Goal: Transaction & Acquisition: Purchase product/service

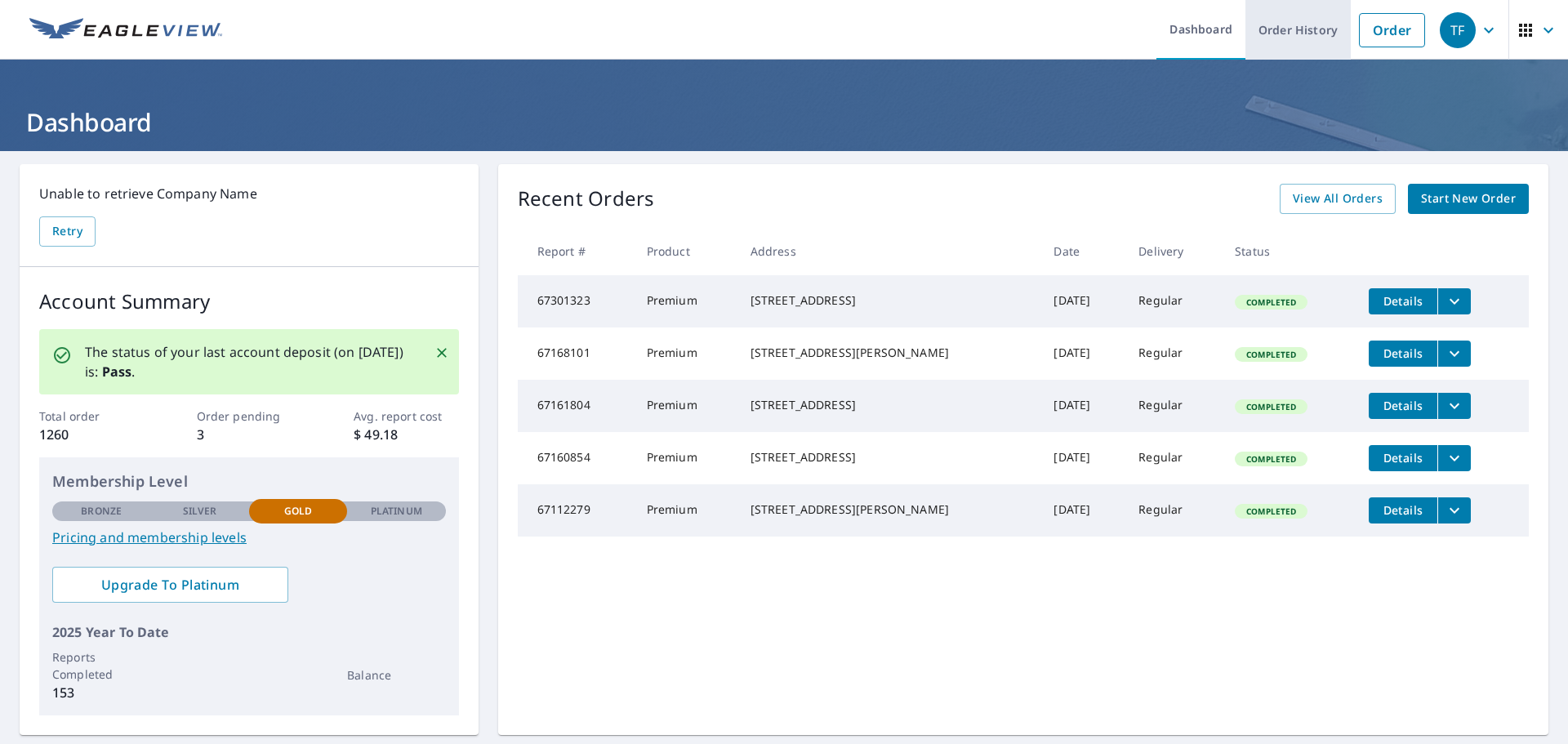
drag, startPoint x: 1382, startPoint y: 29, endPoint x: 1280, endPoint y: 4, distance: 105.0
click at [1381, 29] on link "Order" at bounding box center [1392, 30] width 66 height 35
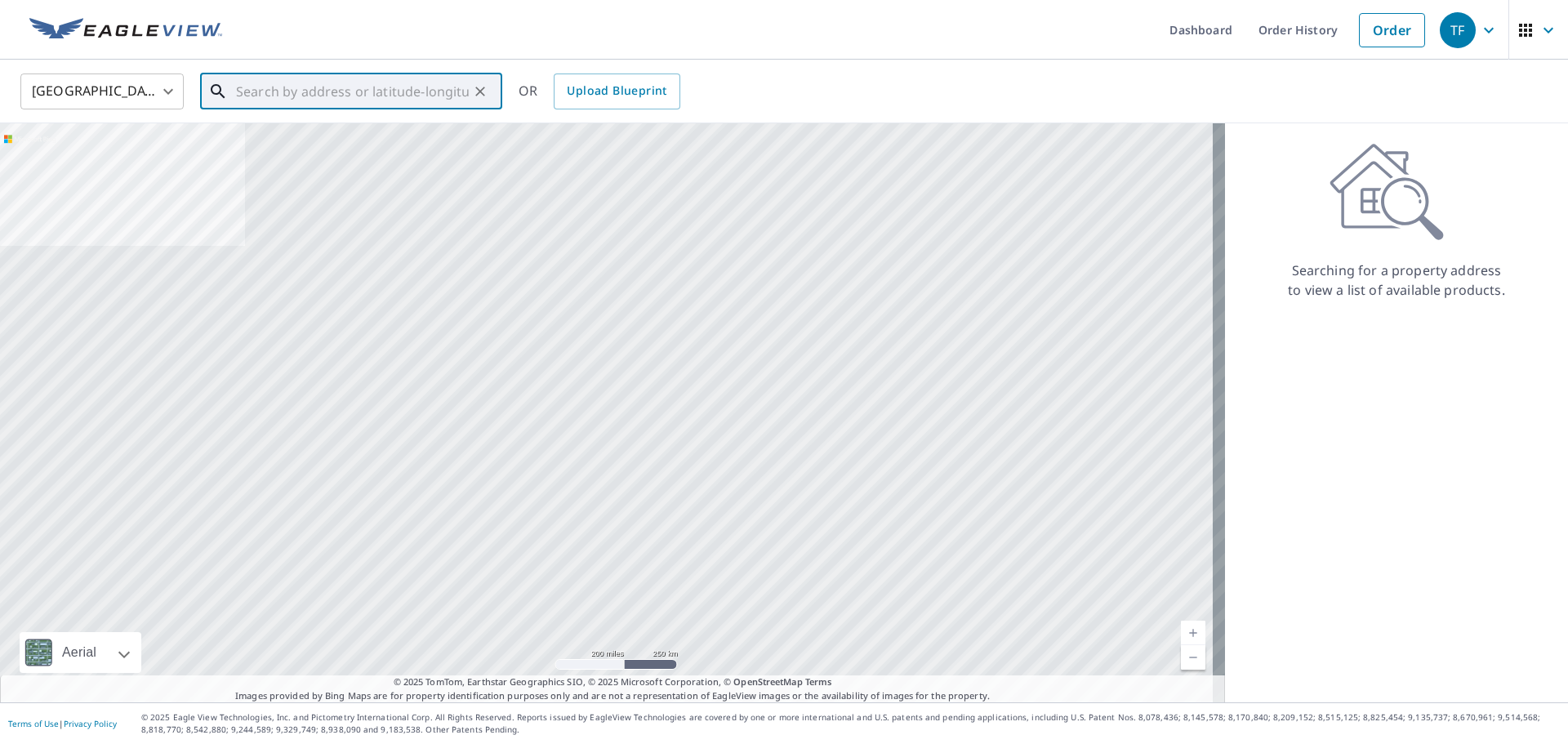
click at [466, 90] on input "text" at bounding box center [352, 91] width 233 height 46
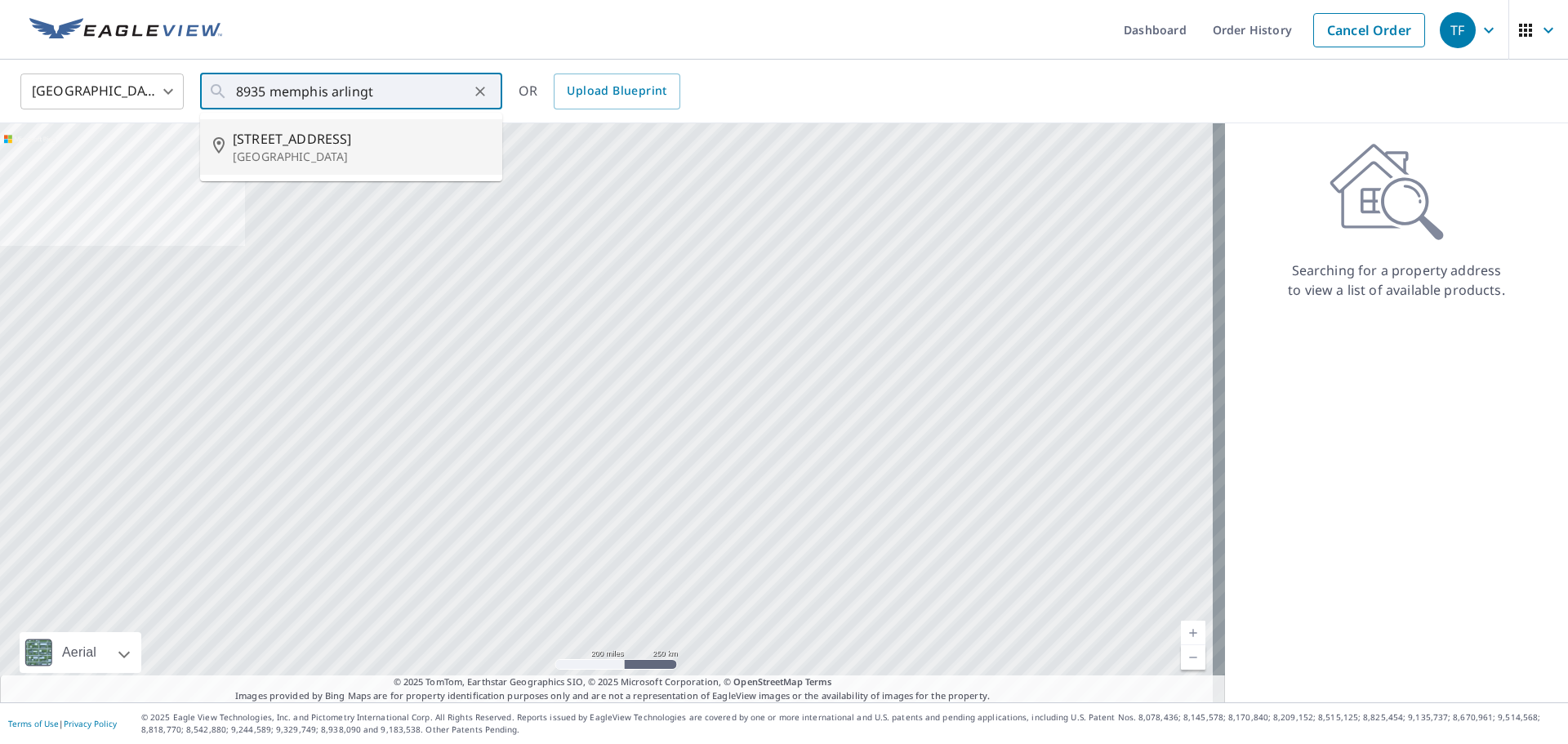
type input "[STREET_ADDRESS]"
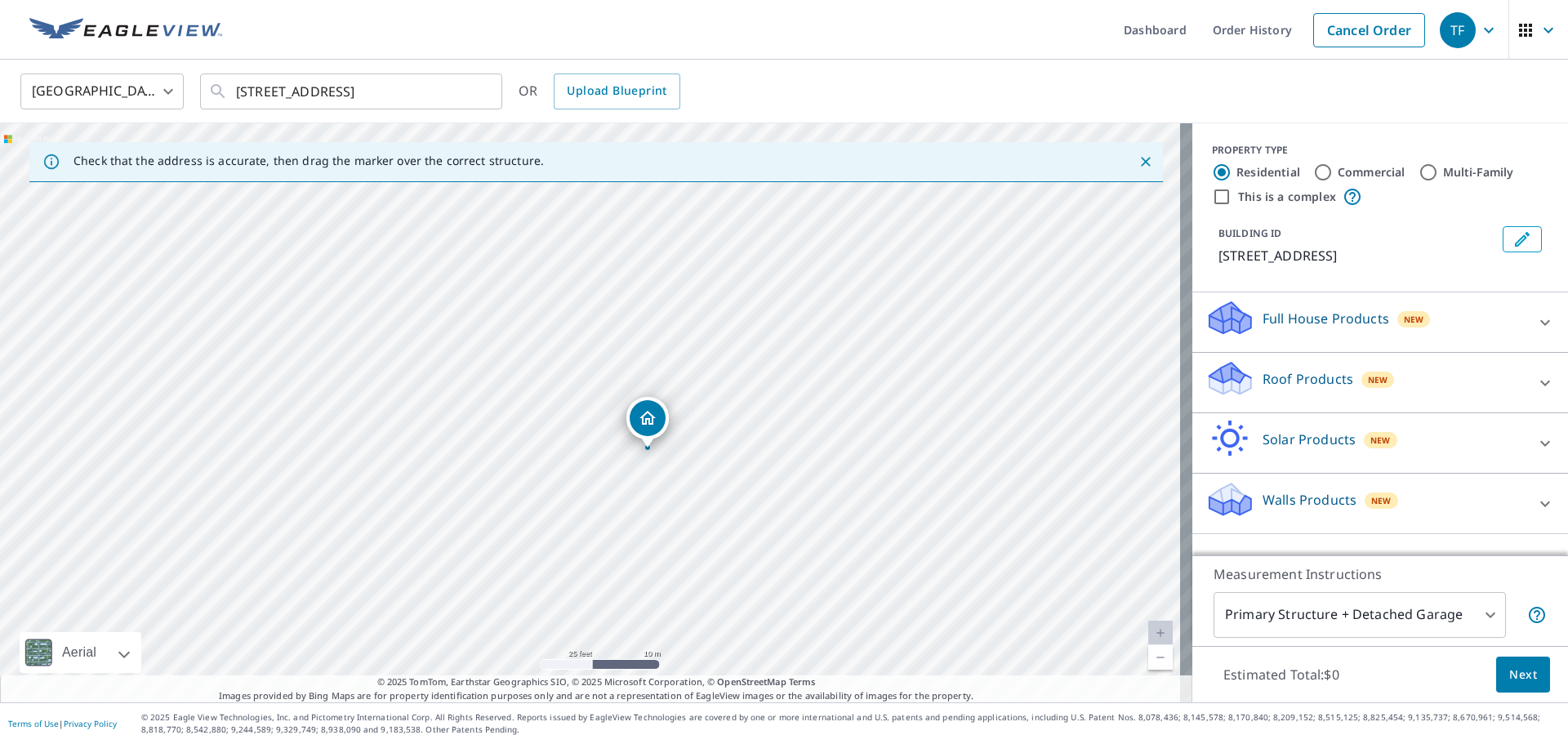
drag, startPoint x: 404, startPoint y: 349, endPoint x: 460, endPoint y: 386, distance: 67.1
click at [460, 386] on div "[STREET_ADDRESS]" at bounding box center [596, 413] width 1193 height 579
click at [1331, 389] on p "Roof Products" at bounding box center [1308, 379] width 90 height 19
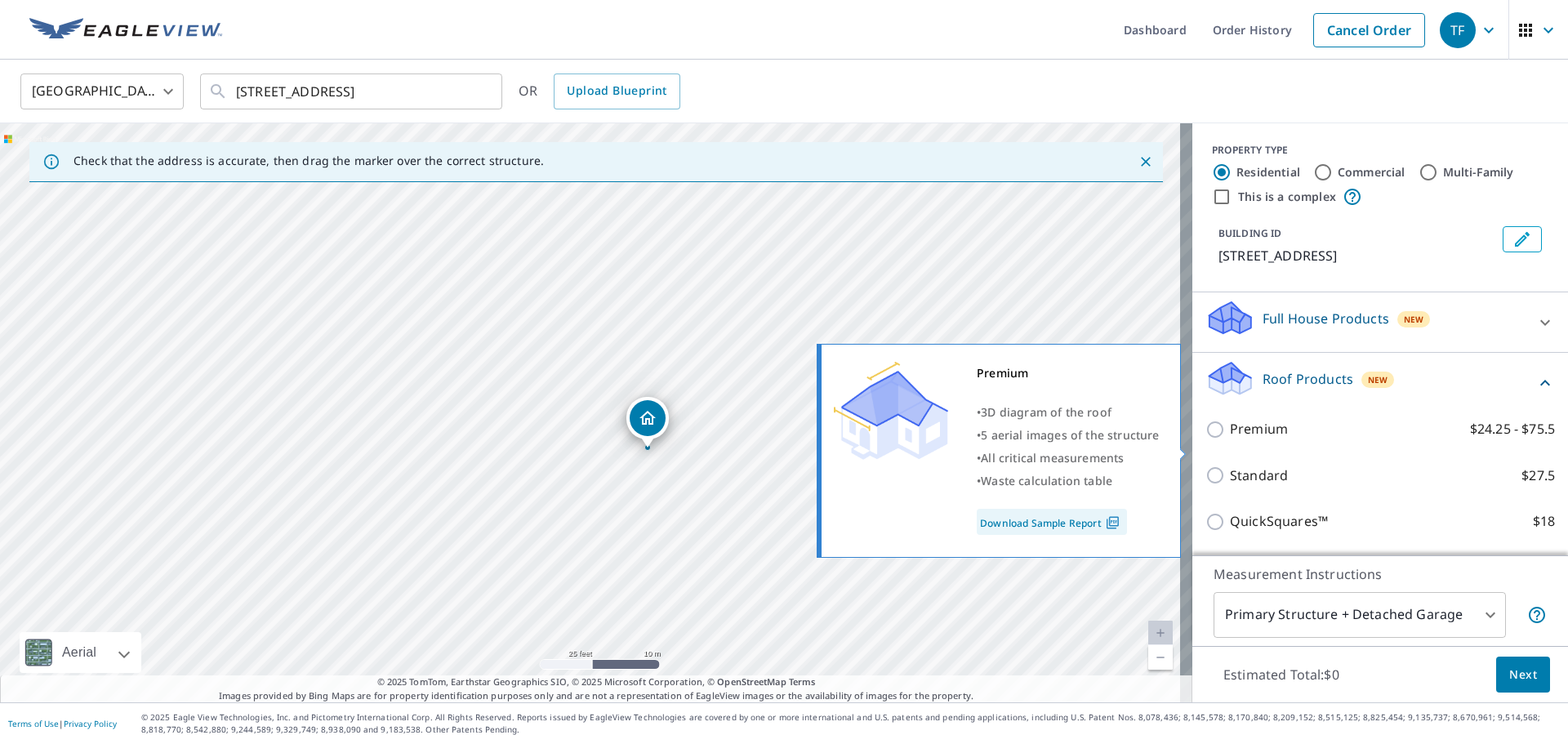
click at [1297, 439] on label "Premium $24.25 - $75.5" at bounding box center [1392, 429] width 325 height 20
click at [1230, 439] on input "Premium $24.25 - $75.5" at bounding box center [1217, 430] width 25 height 19
checkbox input "true"
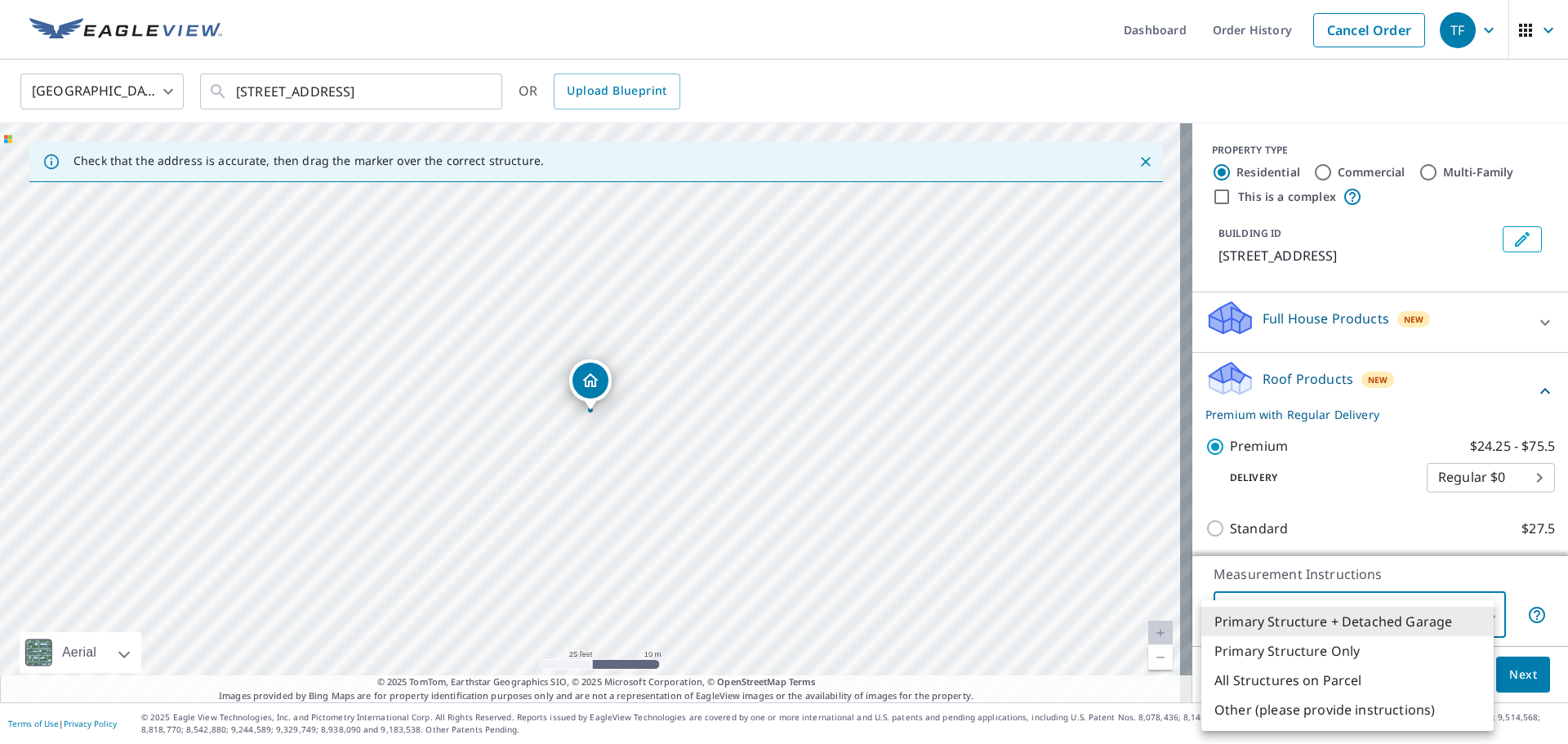
click at [1319, 605] on body "TF TF Dashboard Order History Cancel Order TF [GEOGRAPHIC_DATA] [GEOGRAPHIC_DAT…" at bounding box center [784, 372] width 1568 height 744
click at [1311, 678] on li "All Structures on Parcel" at bounding box center [1348, 680] width 292 height 29
type input "3"
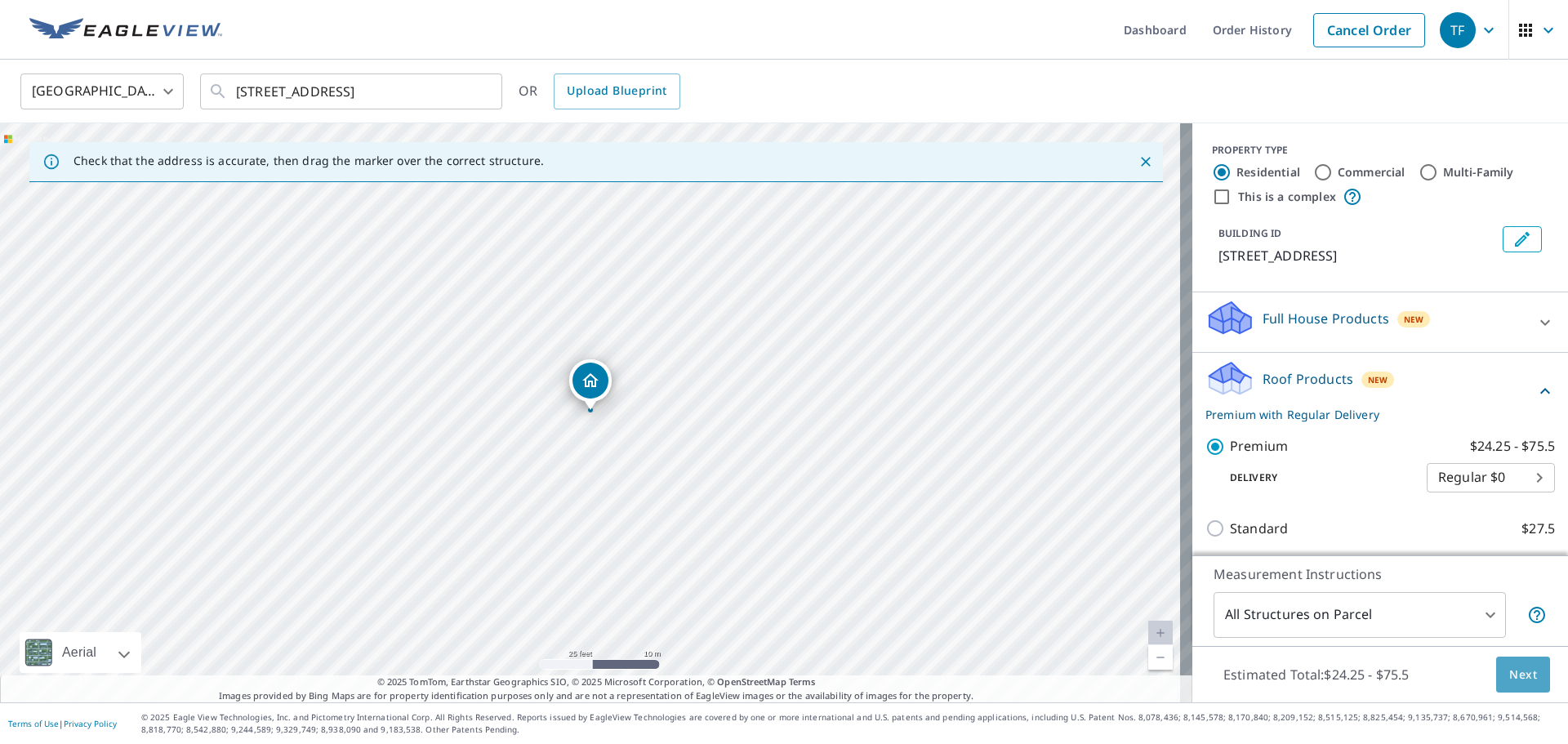
click at [1509, 674] on span "Next" at bounding box center [1522, 675] width 27 height 20
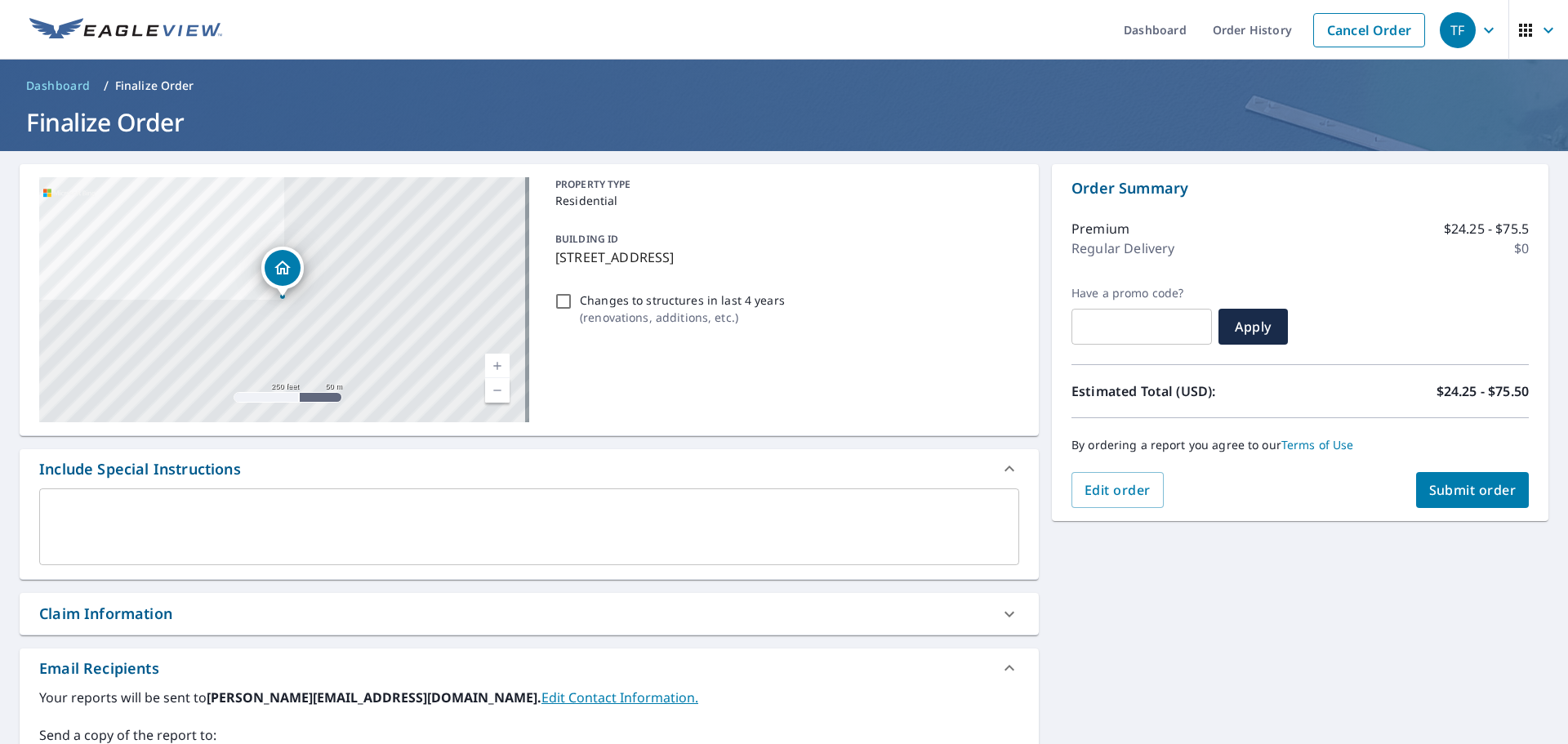
click at [684, 520] on textarea at bounding box center [529, 527] width 957 height 47
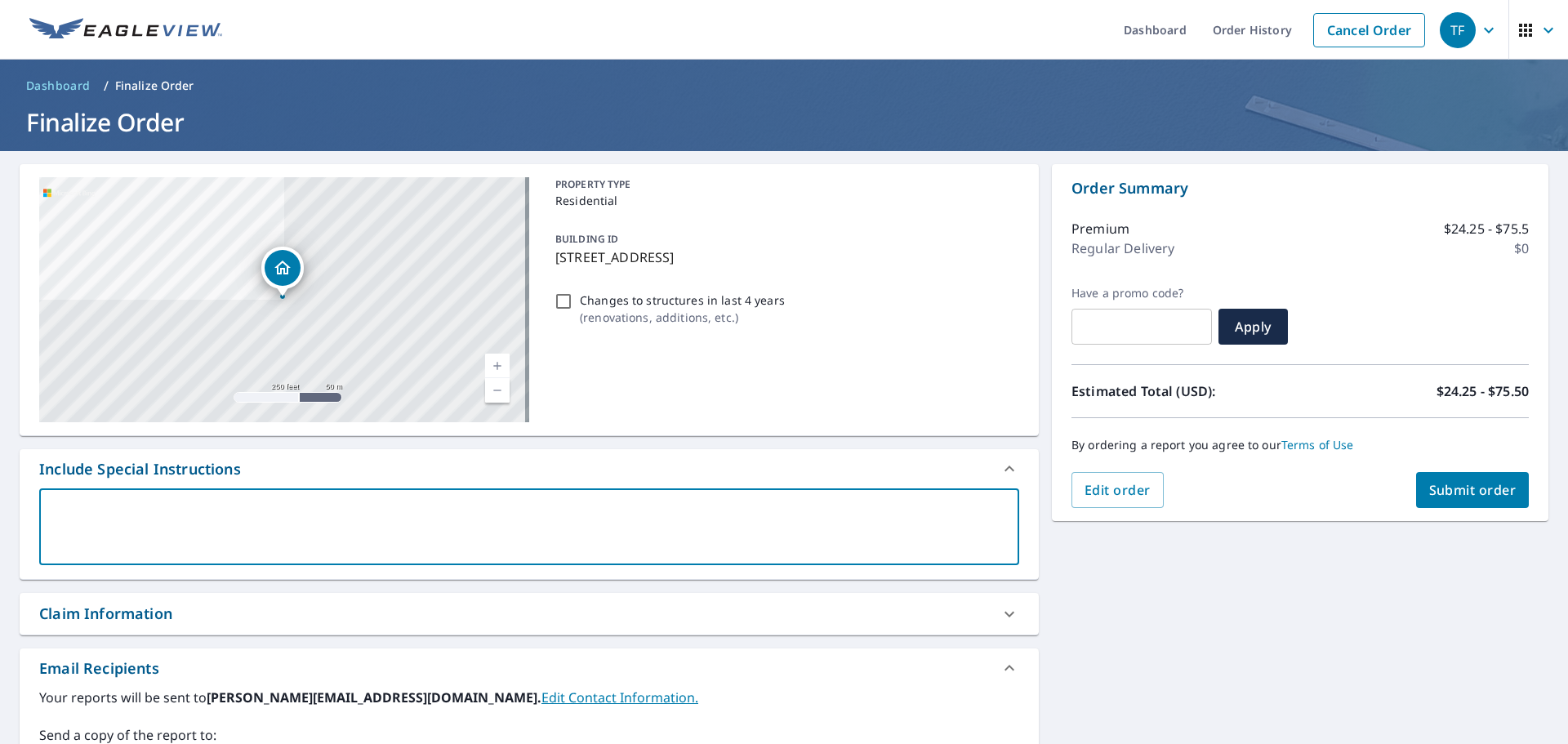
type textarea "n"
type textarea "x"
checkbox input "true"
type textarea "ne"
type textarea "x"
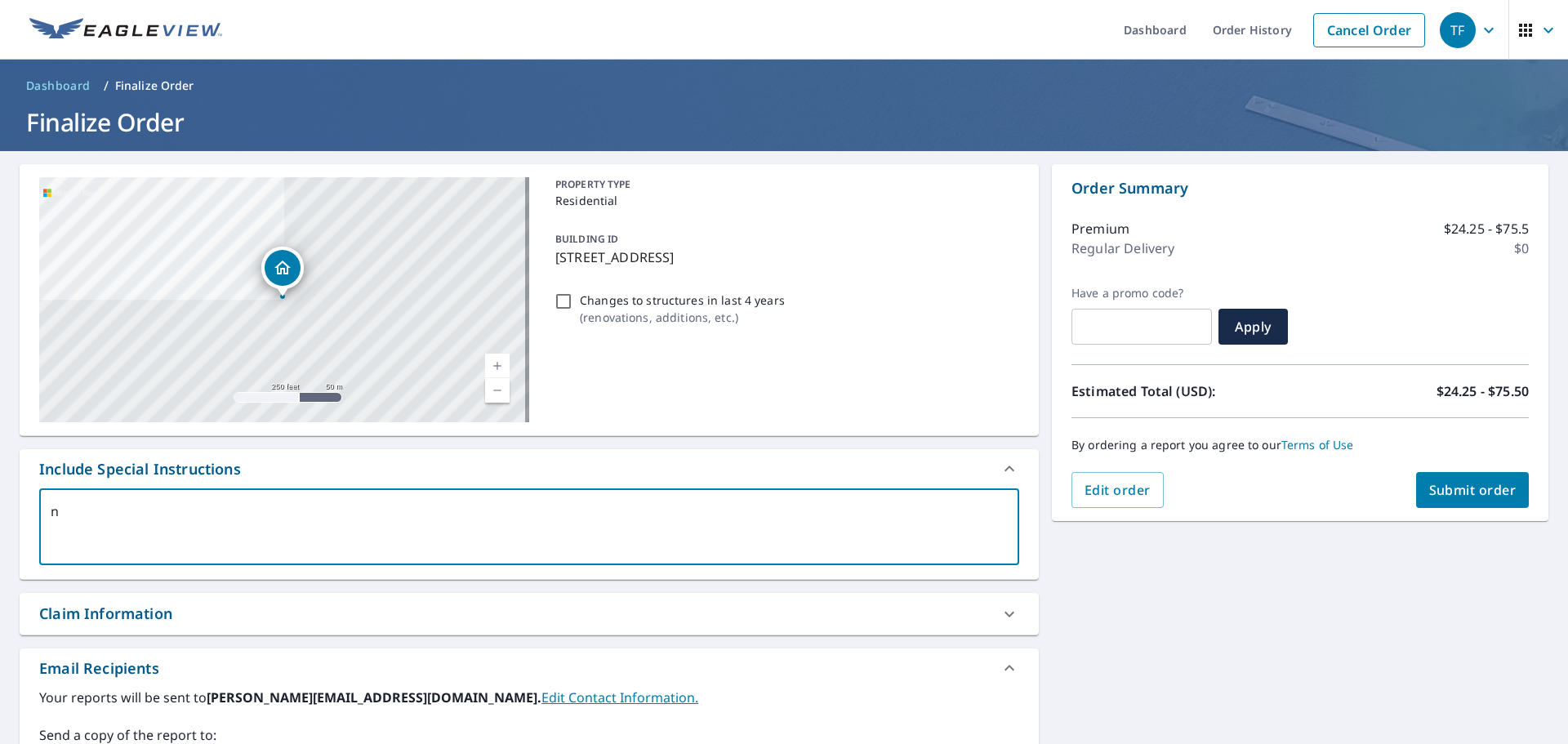
checkbox input "true"
type textarea "nee"
type textarea "x"
checkbox input "true"
type textarea "need"
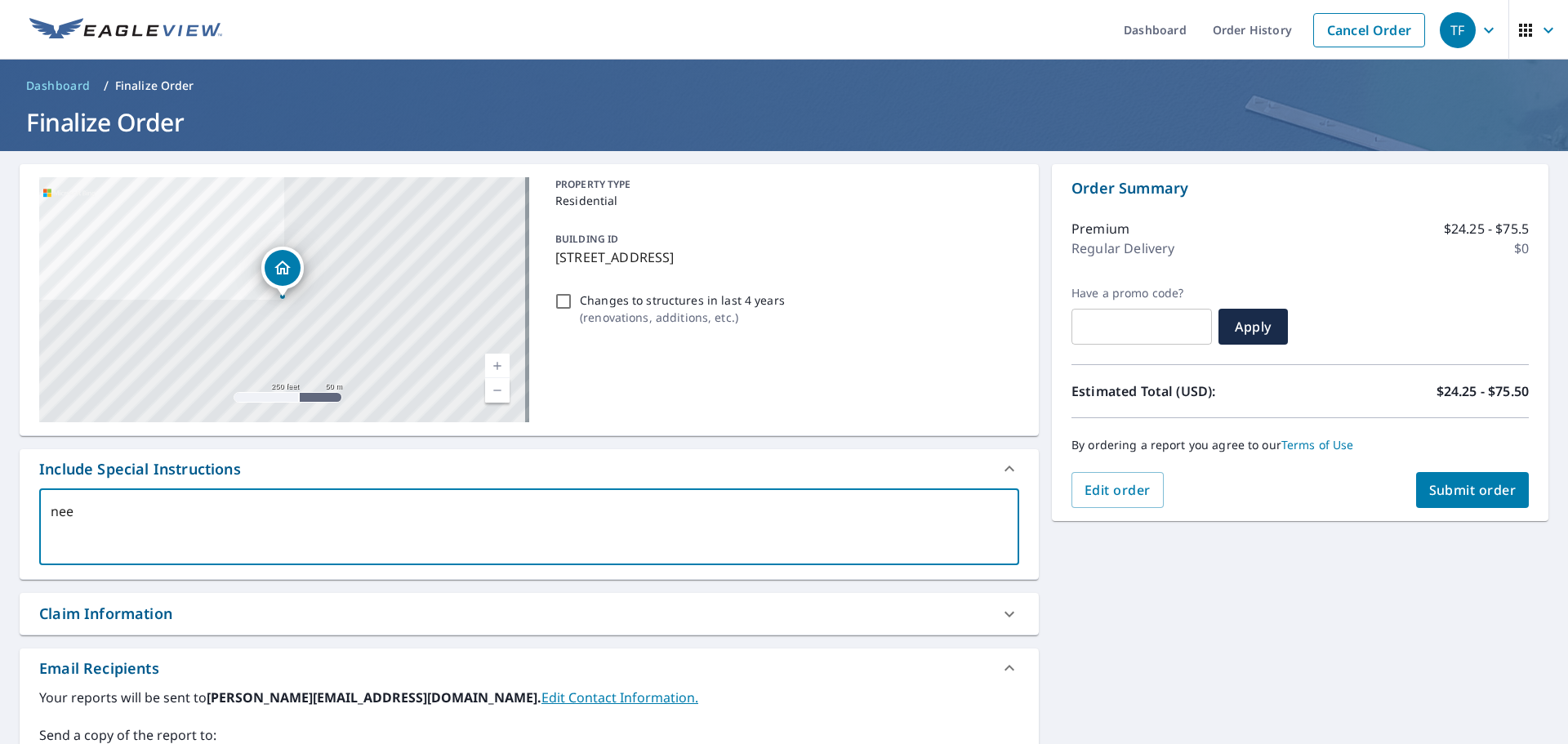
type textarea "x"
checkbox input "true"
type textarea "need"
type textarea "x"
checkbox input "true"
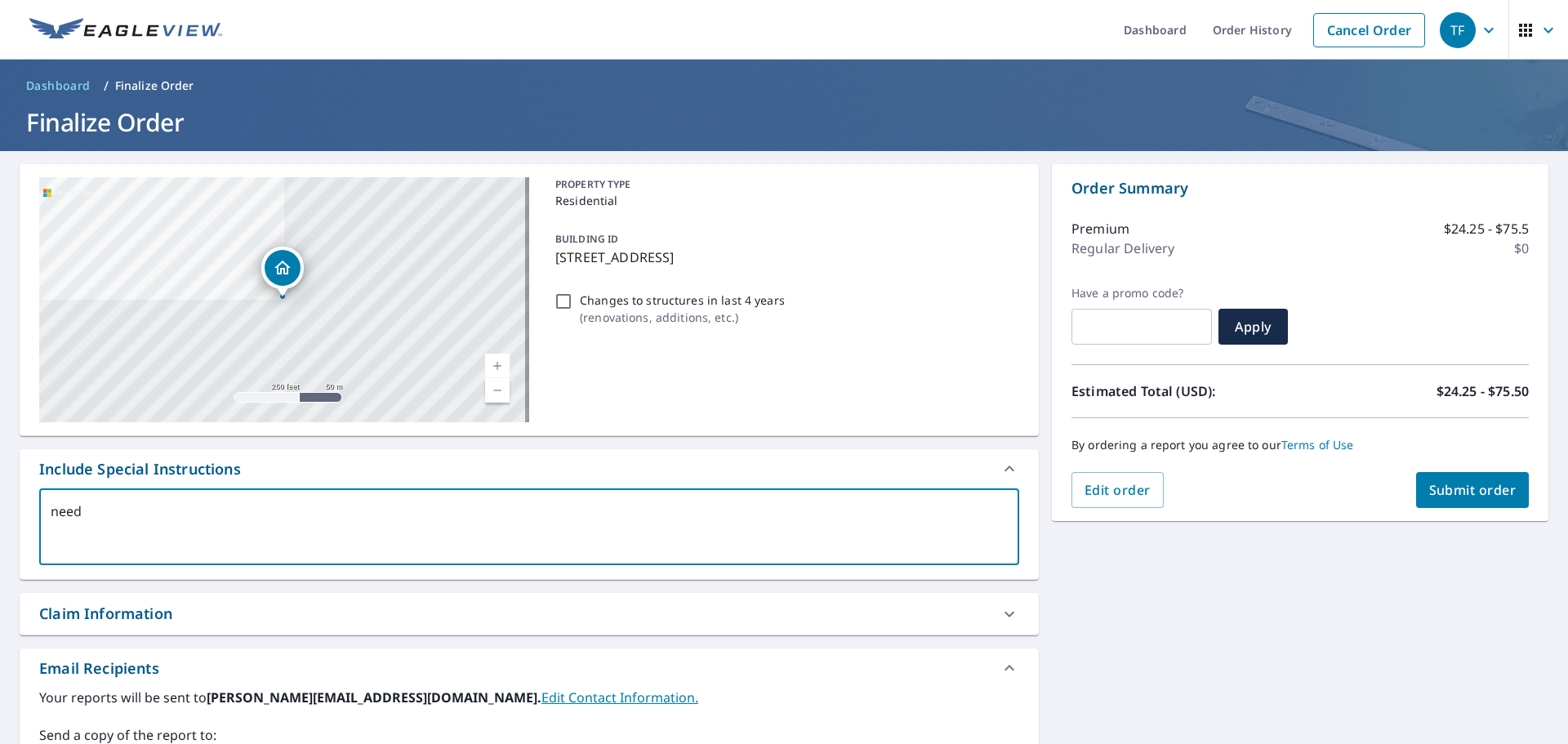
type textarea "need t"
type textarea "x"
checkbox input "true"
type textarea "need th"
type textarea "x"
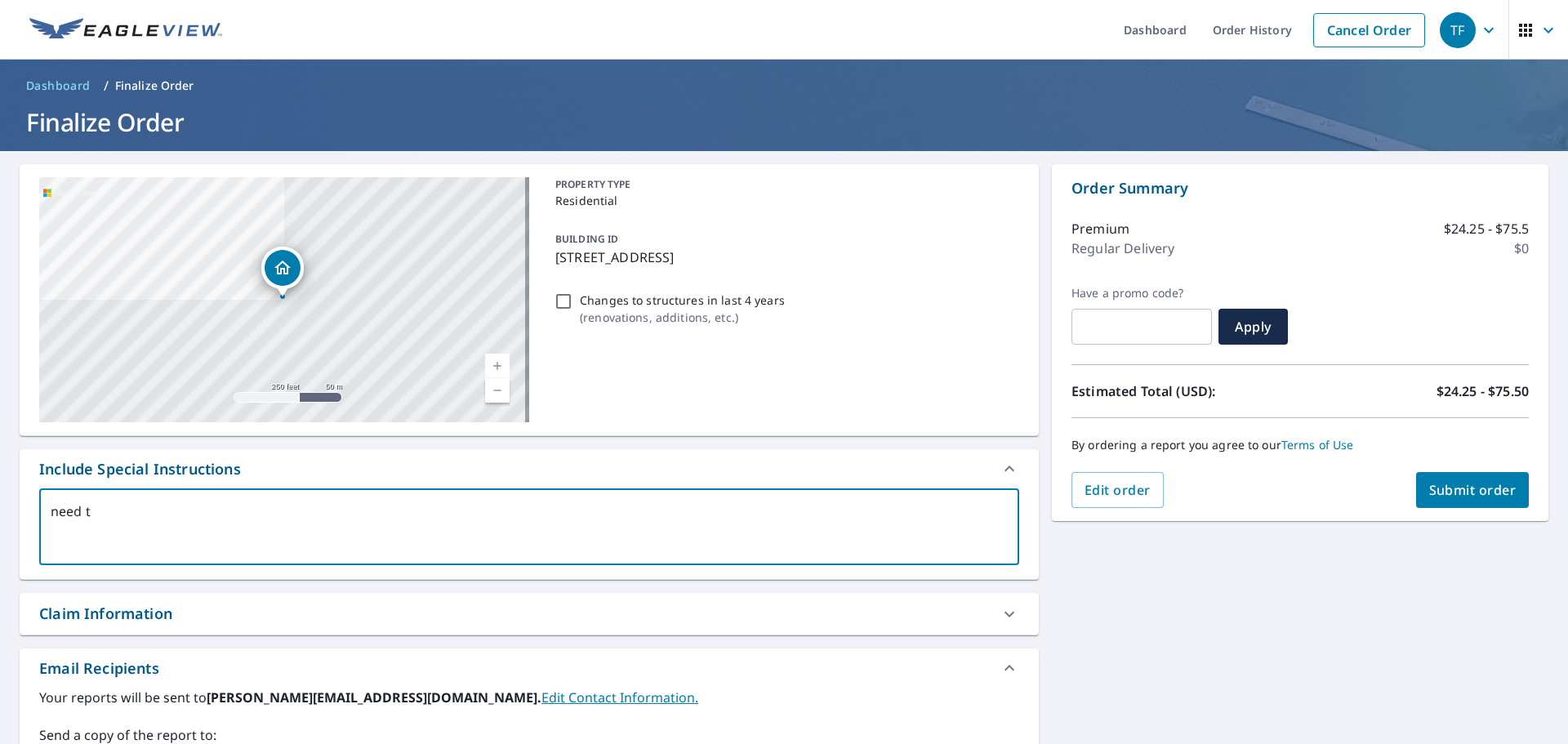
checkbox input "true"
type textarea "need the"
type textarea "x"
checkbox input "true"
type textarea "need the"
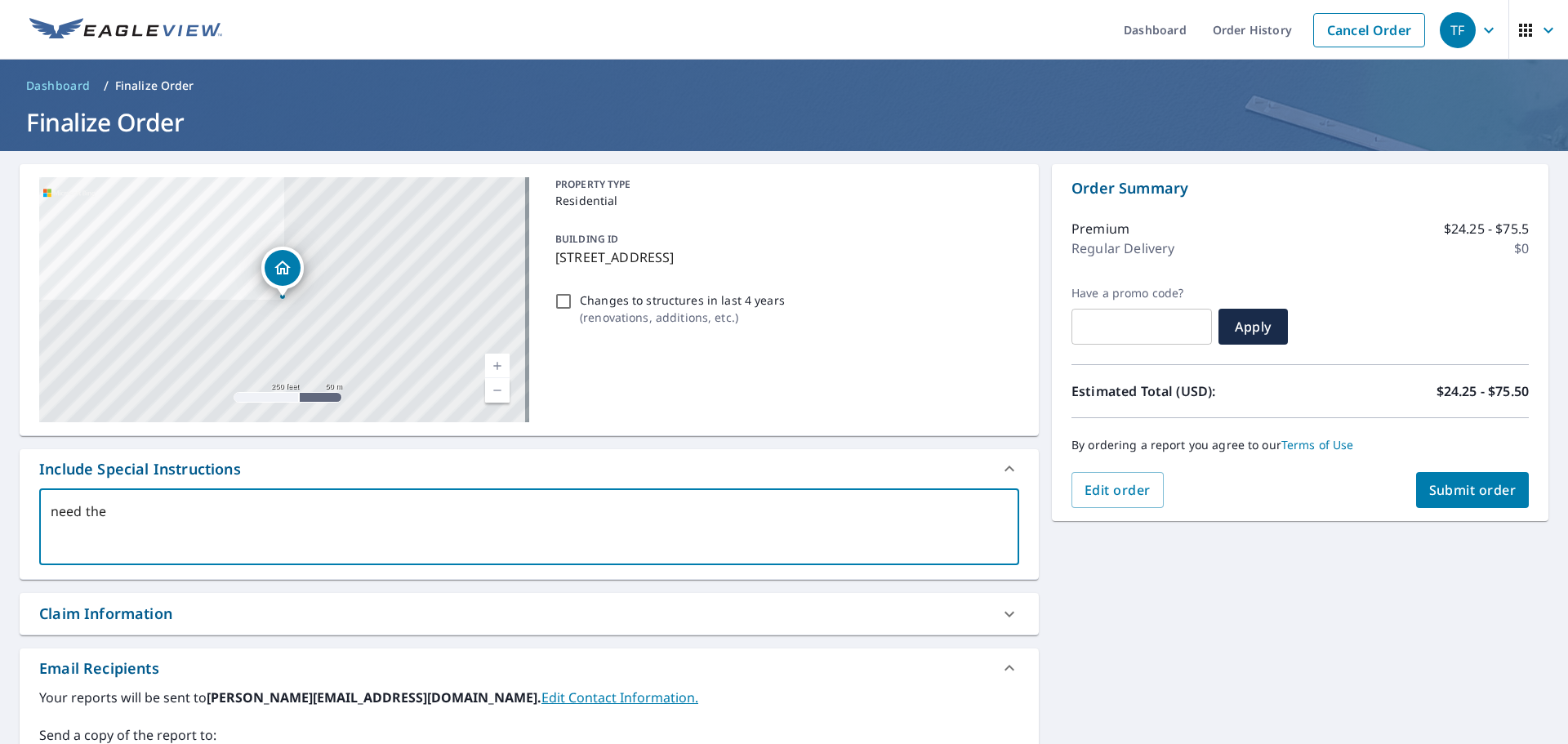
type textarea "x"
checkbox input "true"
type textarea "need the h"
type textarea "x"
checkbox input "true"
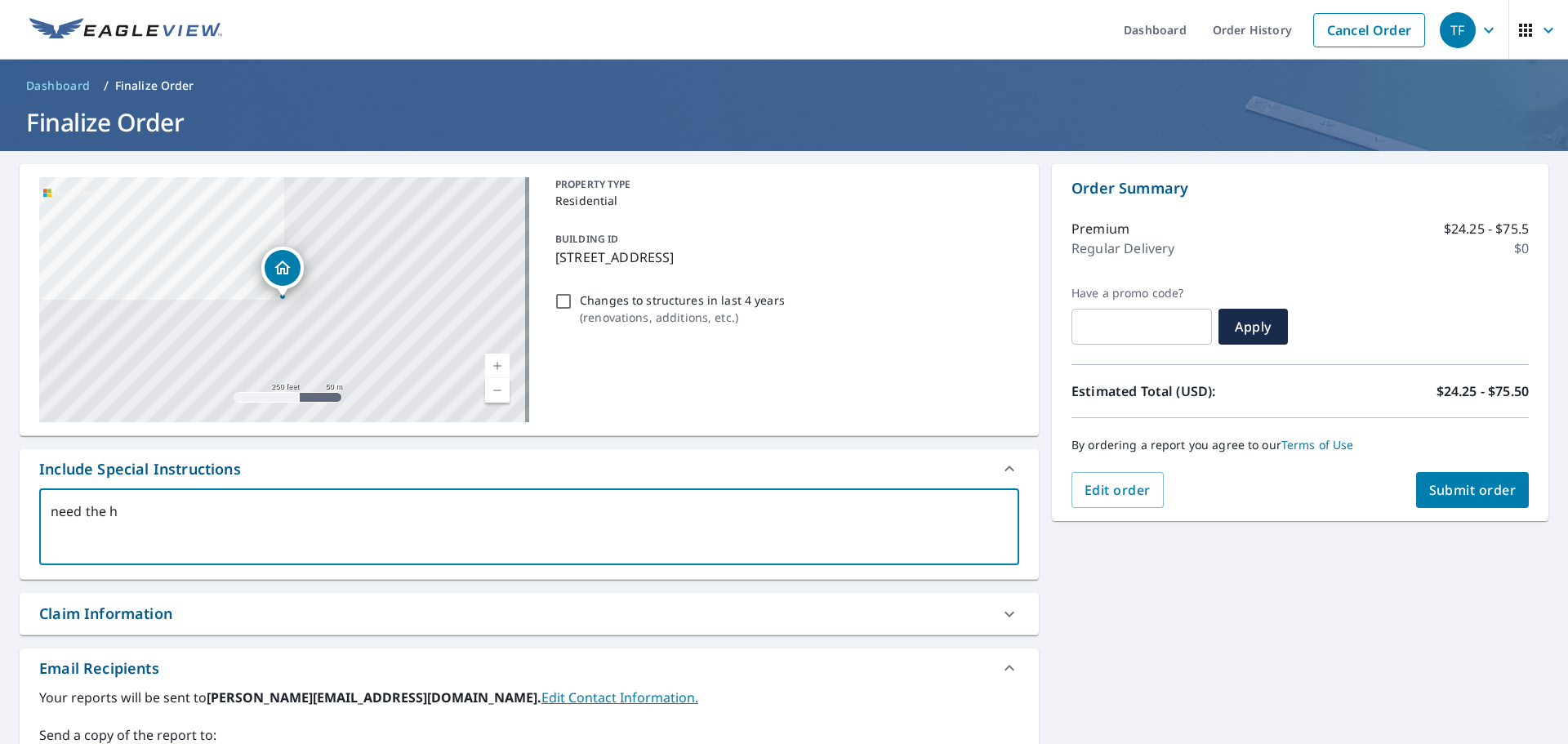
type textarea "need the ho"
type textarea "x"
checkbox input "true"
type textarea "need the hou"
type textarea "x"
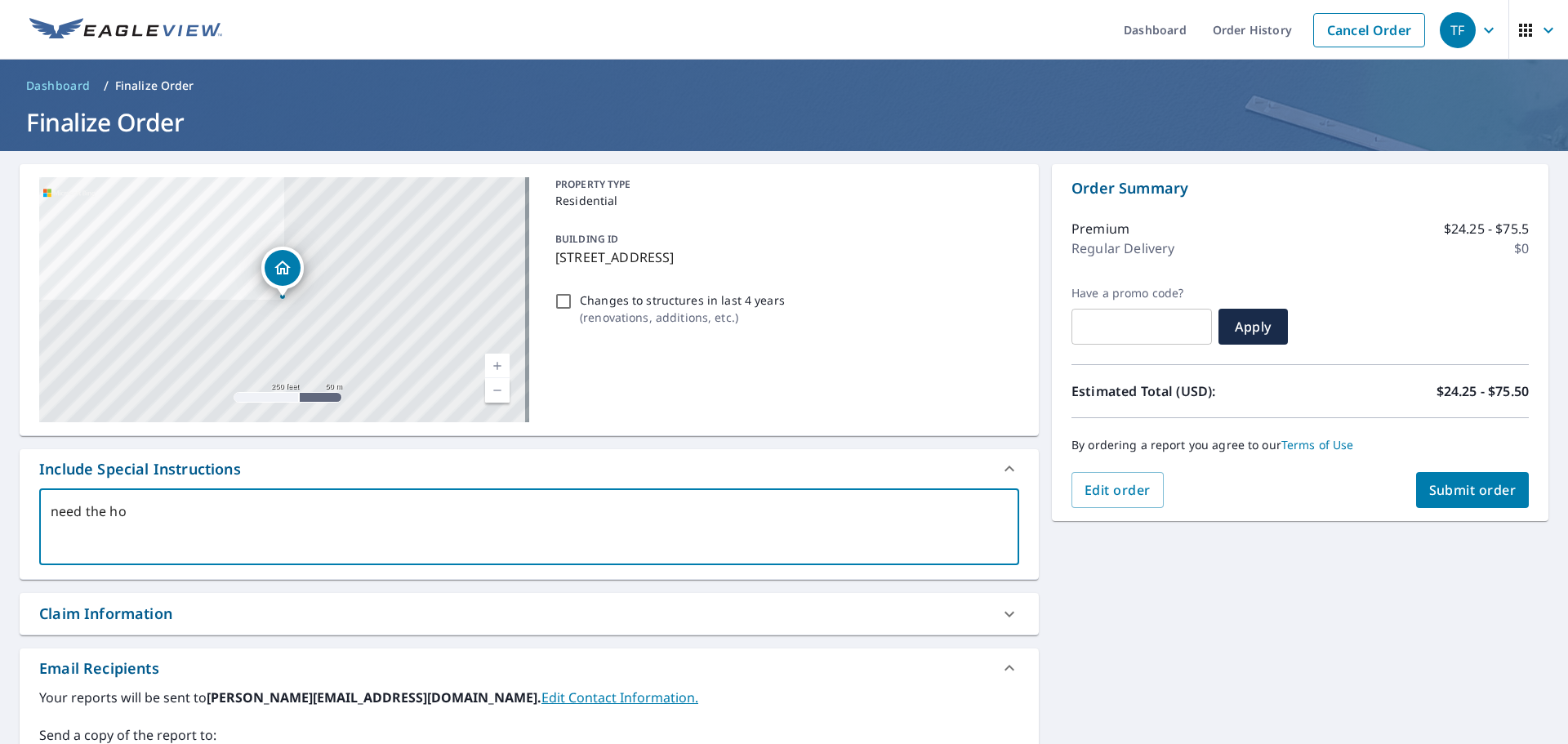
checkbox input "true"
type textarea "need the hous"
type textarea "x"
checkbox input "true"
type textarea "need the house"
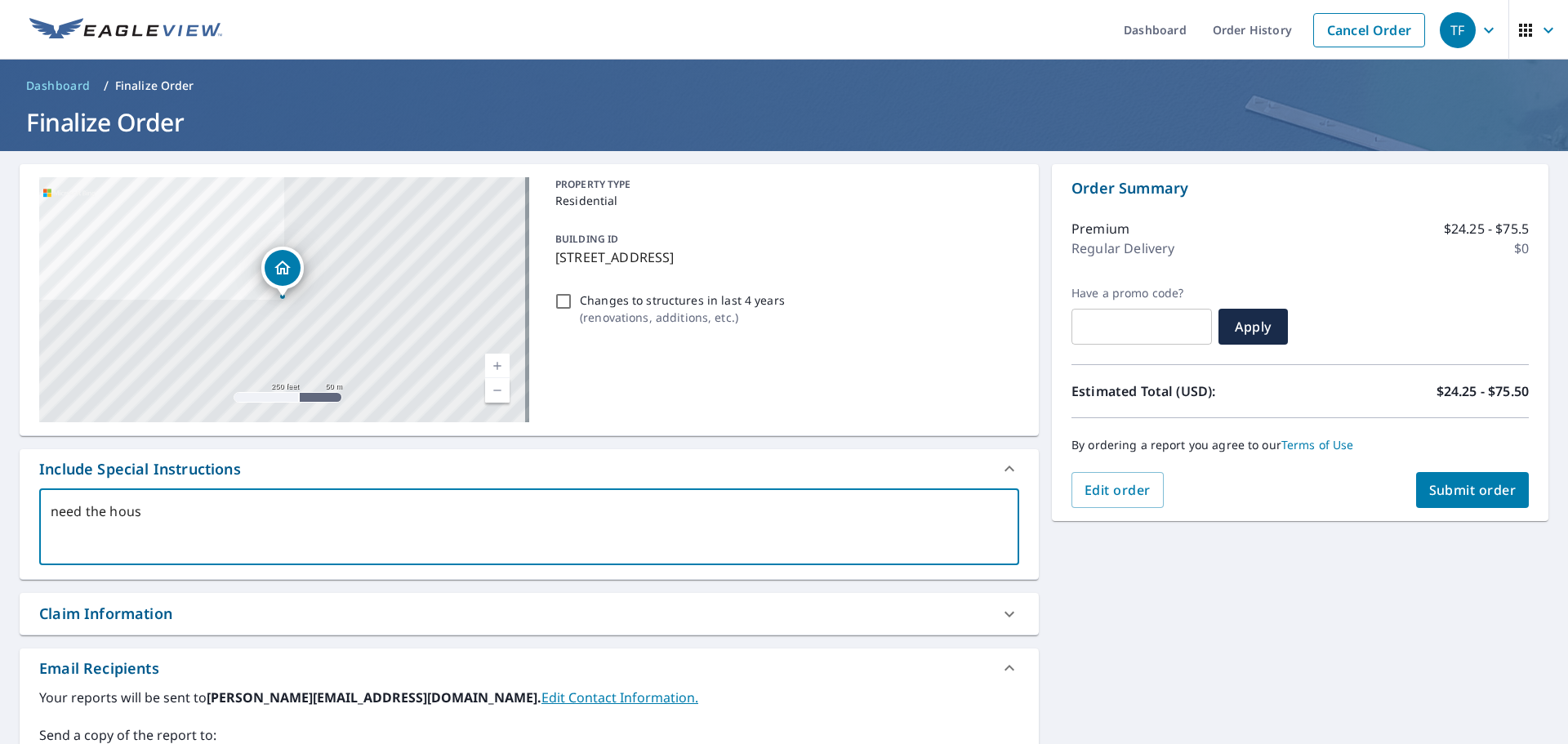
type textarea "x"
checkbox input "true"
type textarea "need the house"
type textarea "x"
checkbox input "true"
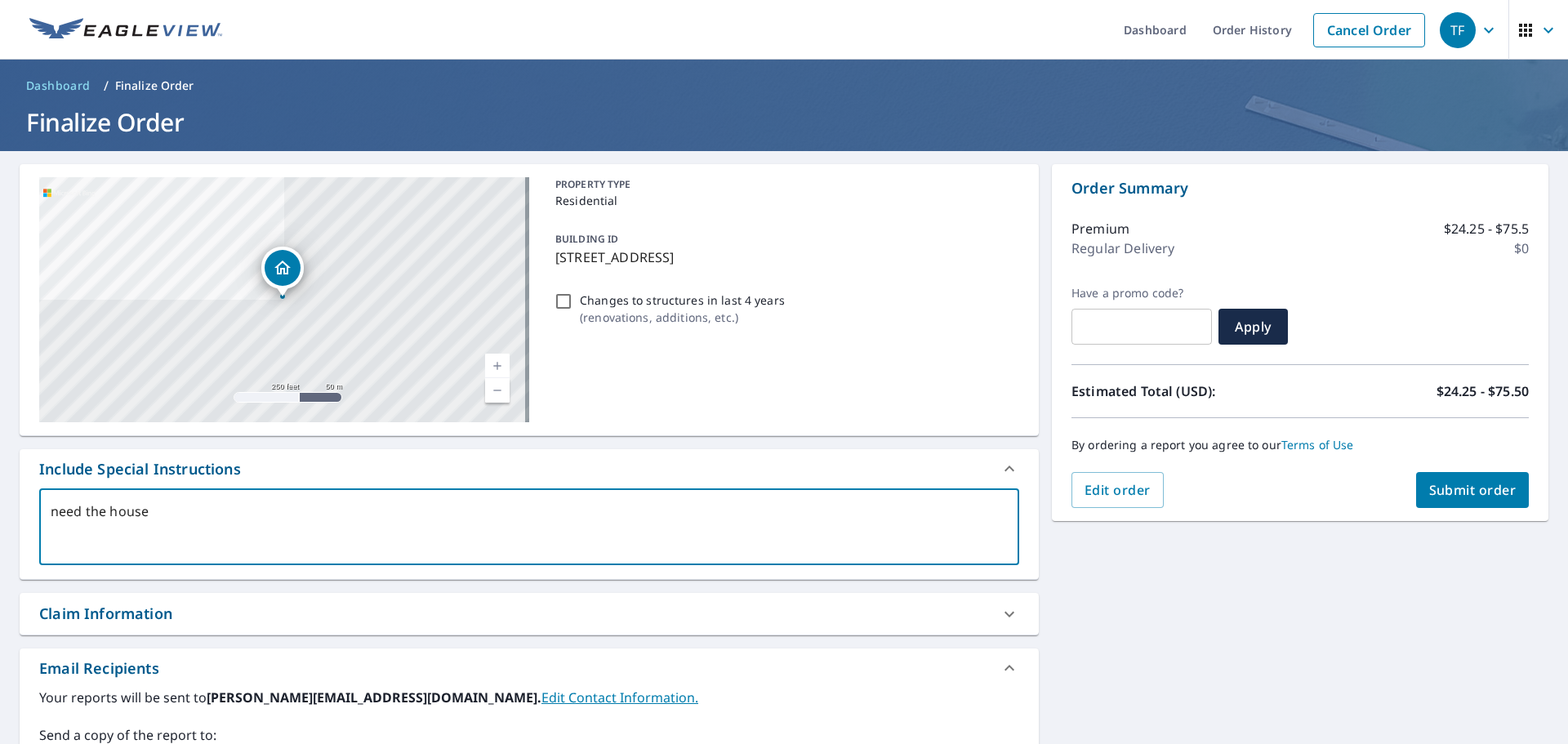
type textarea "need the house a"
type textarea "x"
checkbox input "true"
type textarea "need the house an"
type textarea "x"
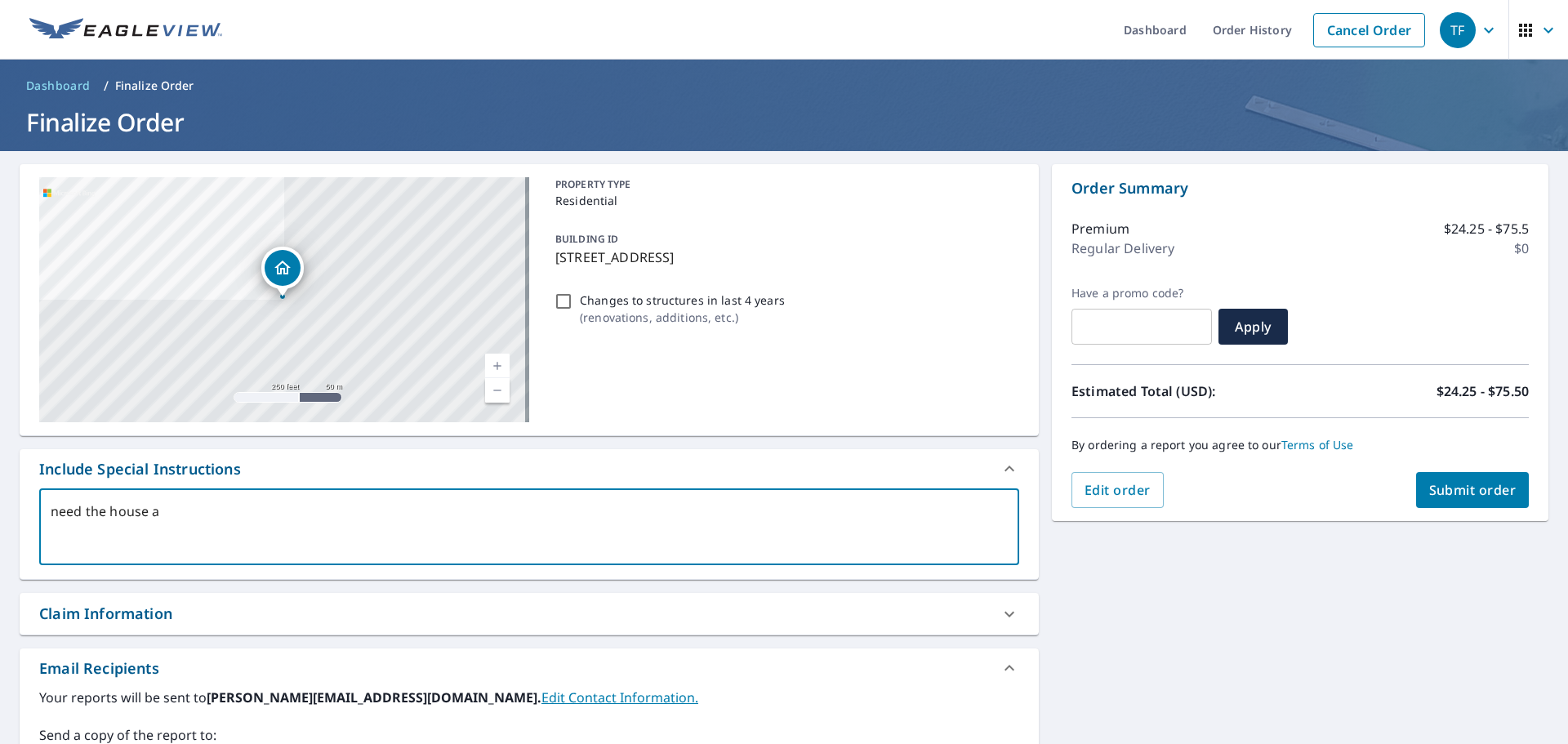
checkbox input "true"
type textarea "need the house and"
type textarea "x"
checkbox input "true"
type textarea "need the house and"
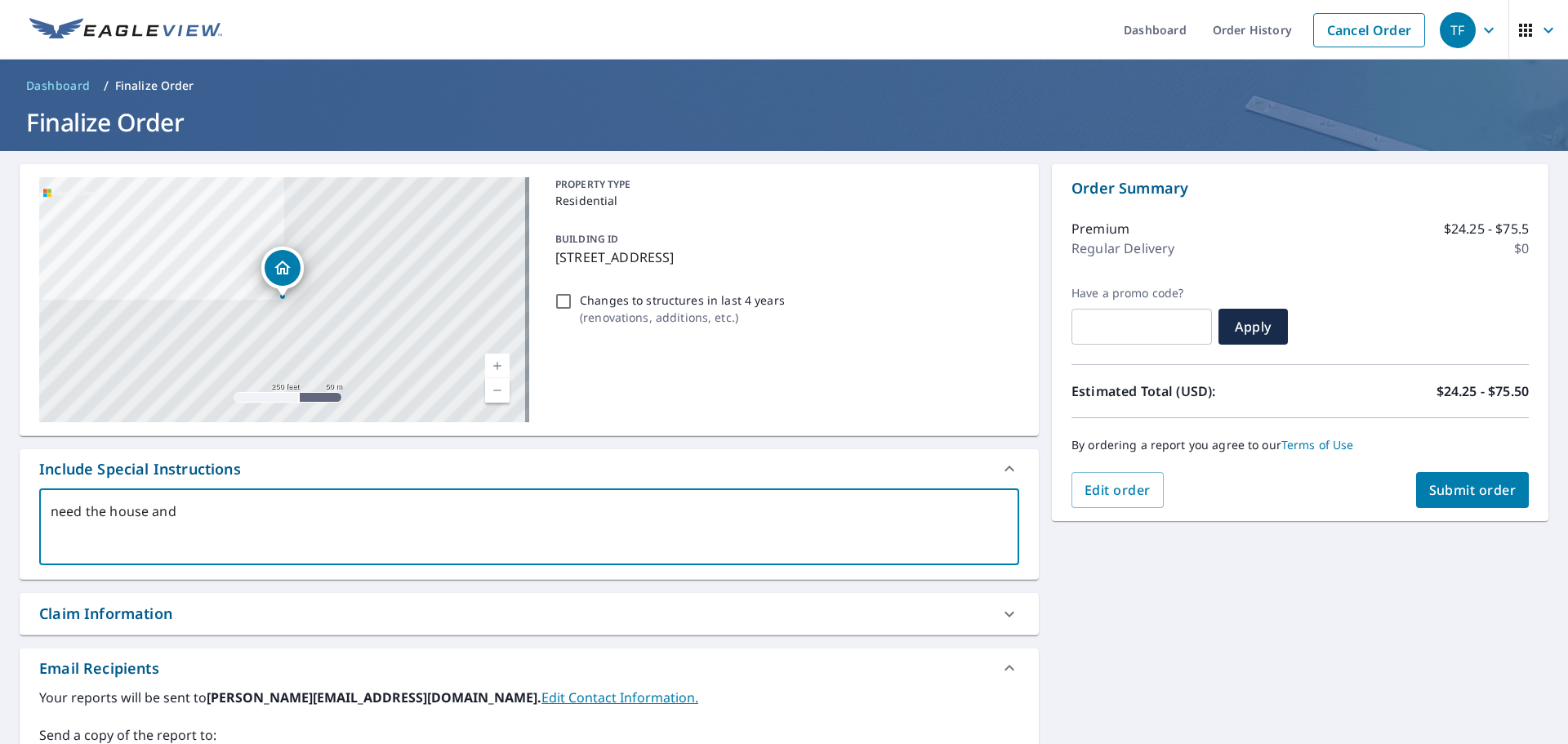
type textarea "x"
checkbox input "true"
type textarea "need the house and d"
type textarea "x"
checkbox input "true"
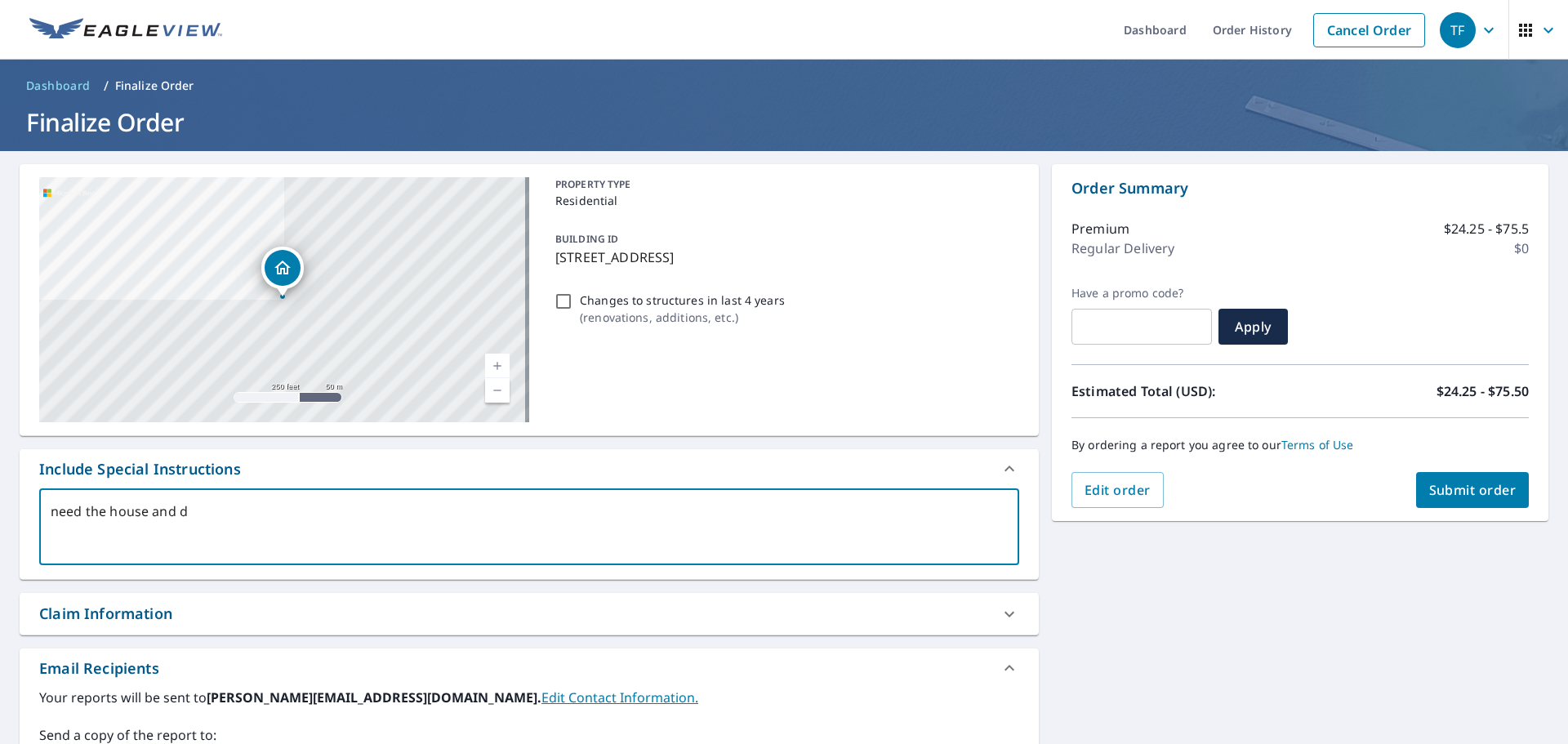
type textarea "need the house and de"
type textarea "x"
checkbox input "true"
type textarea "need the house and det"
type textarea "x"
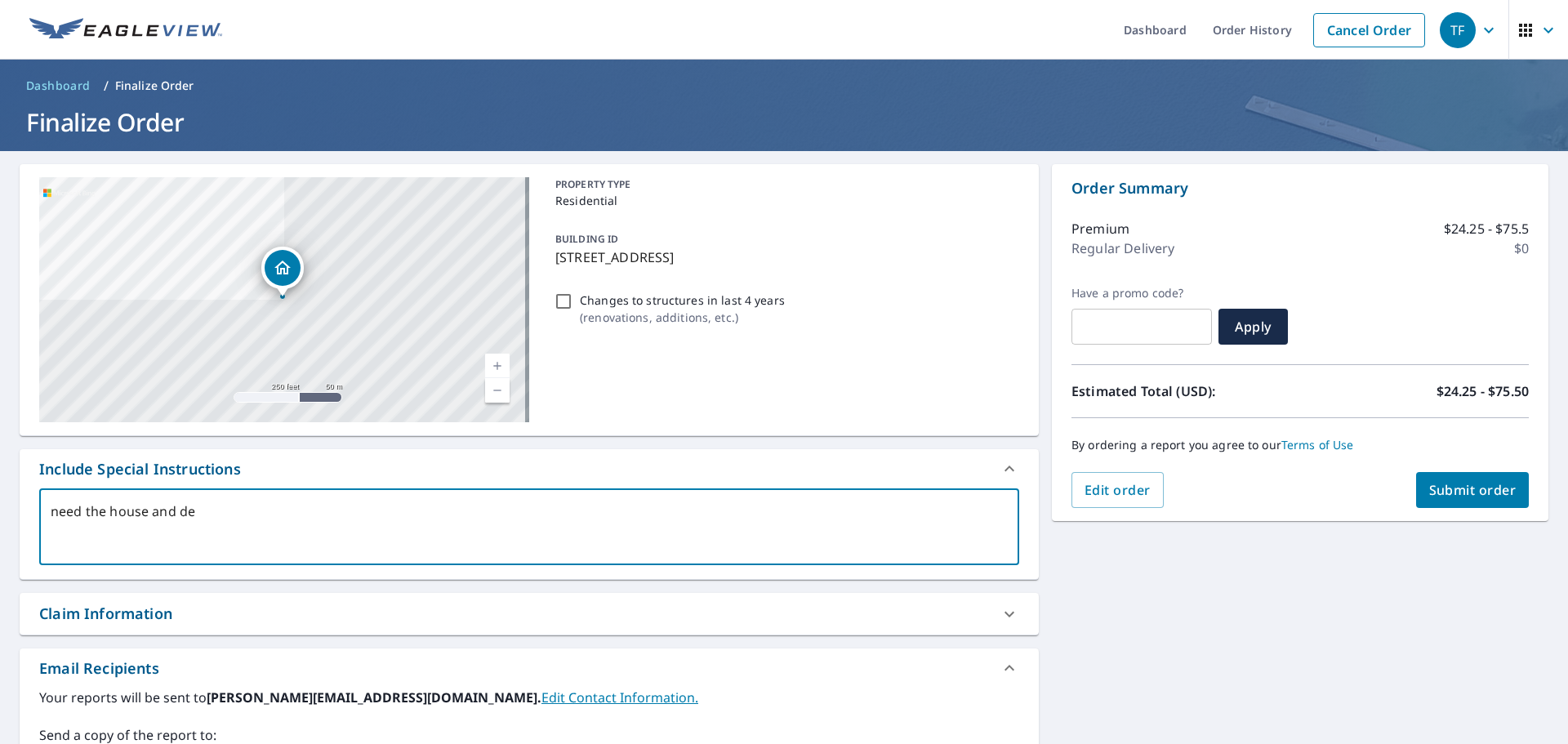
checkbox input "true"
type textarea "need the house and deta"
type textarea "x"
checkbox input "true"
type textarea "need the house and detac"
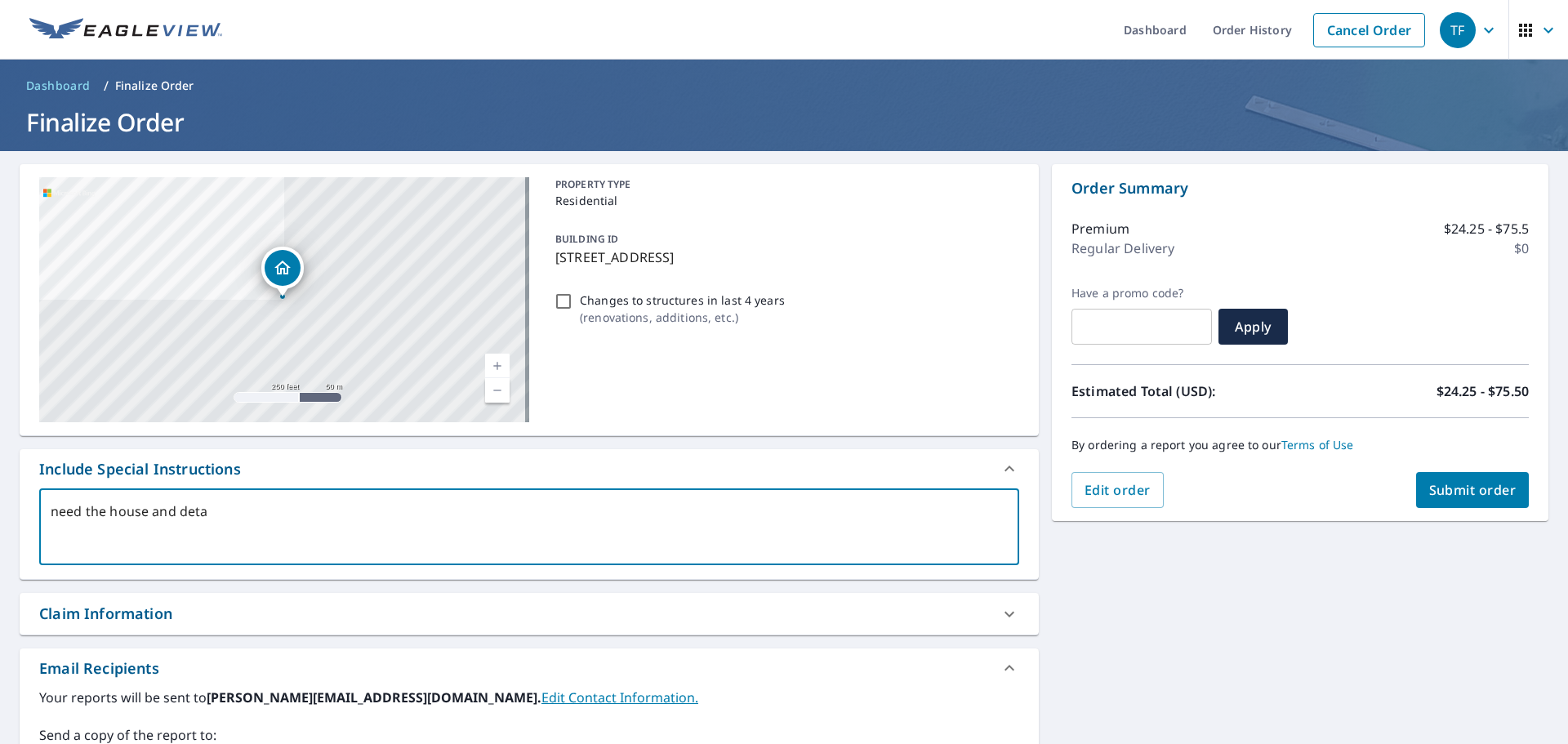
type textarea "x"
checkbox input "true"
type textarea "need the house and detach"
type textarea "x"
checkbox input "true"
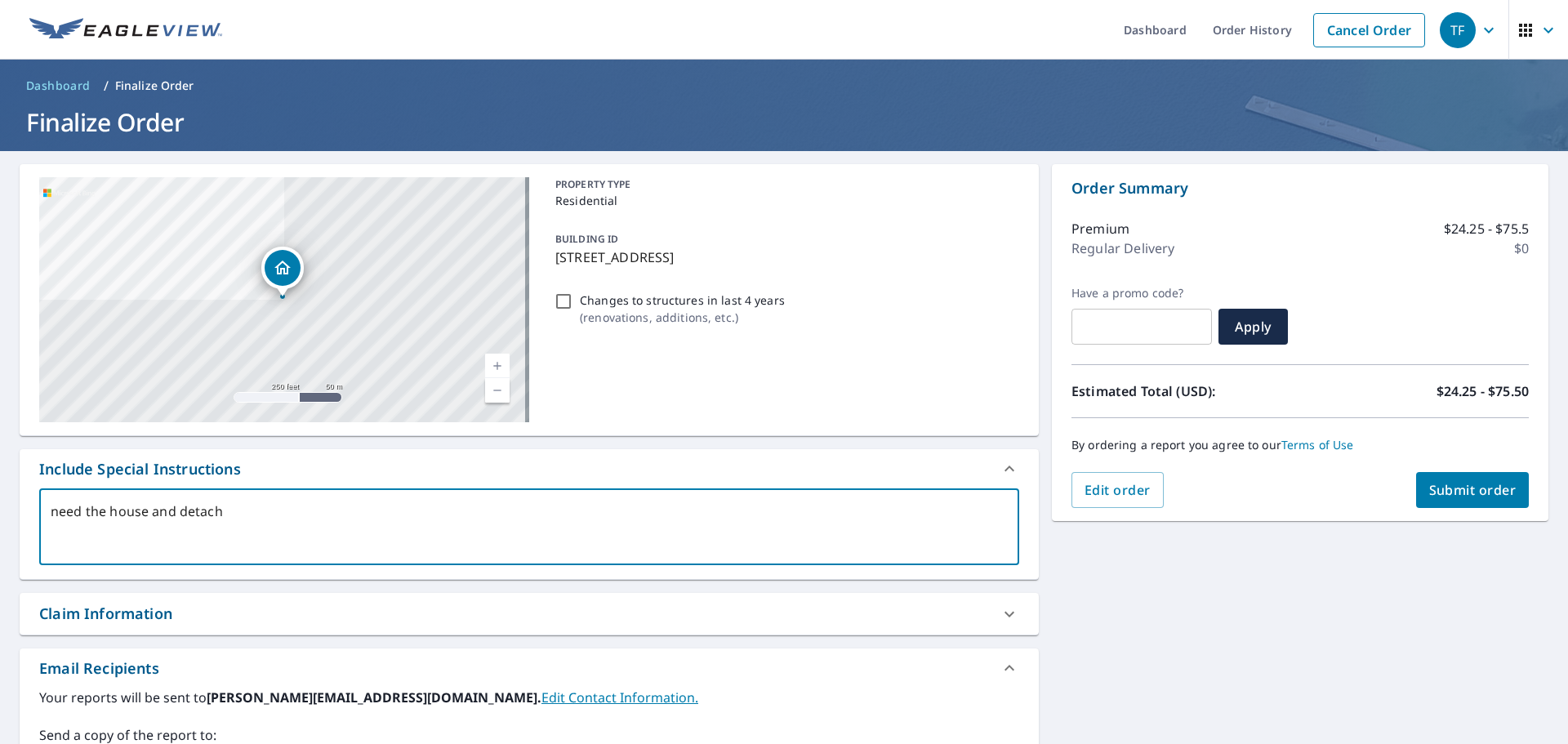
type textarea "need the house and detache"
type textarea "x"
checkbox input "true"
type textarea "need the house and detached"
type textarea "x"
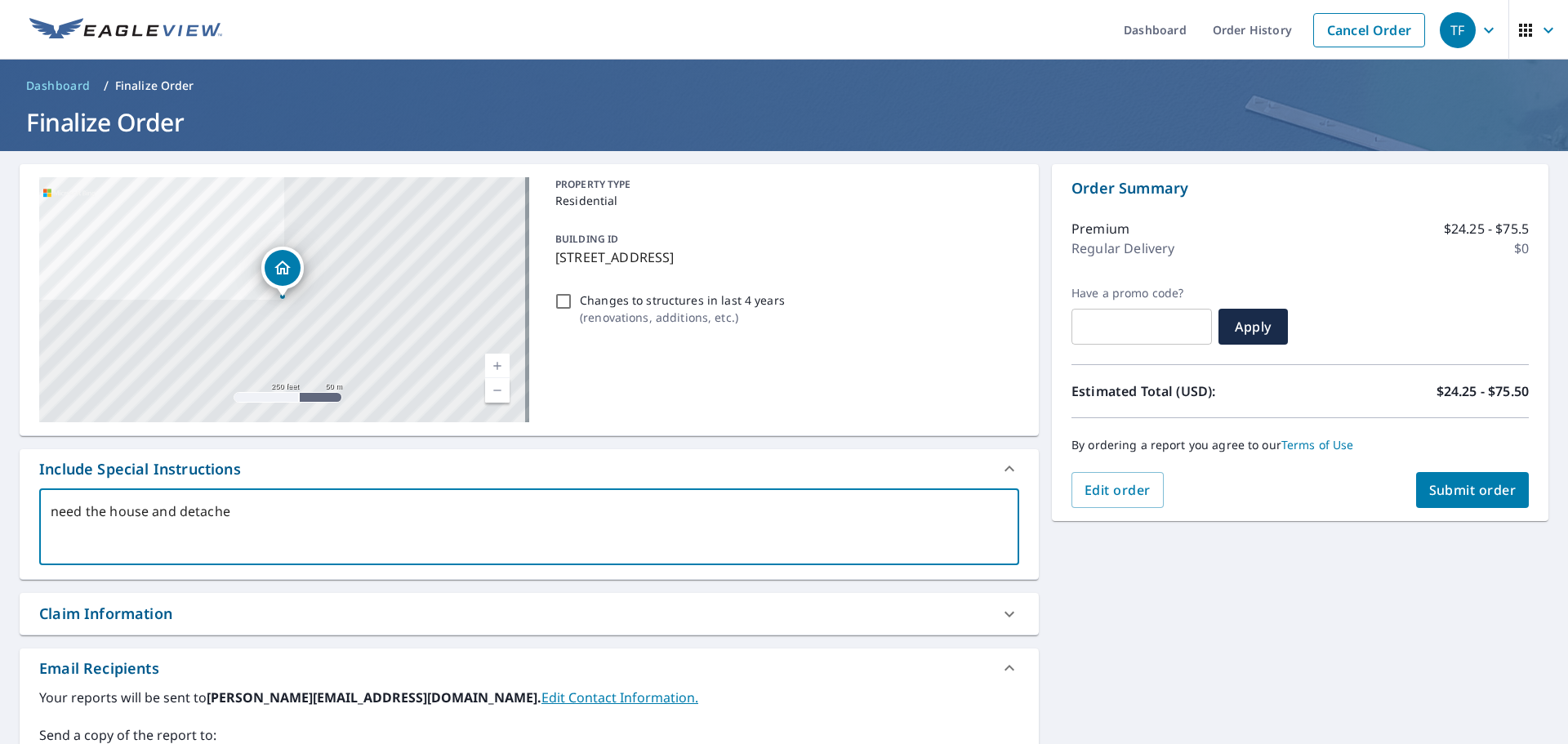
checkbox input "true"
type textarea "need the house and detached"
type textarea "x"
checkbox input "true"
type textarea "need the house and detached a"
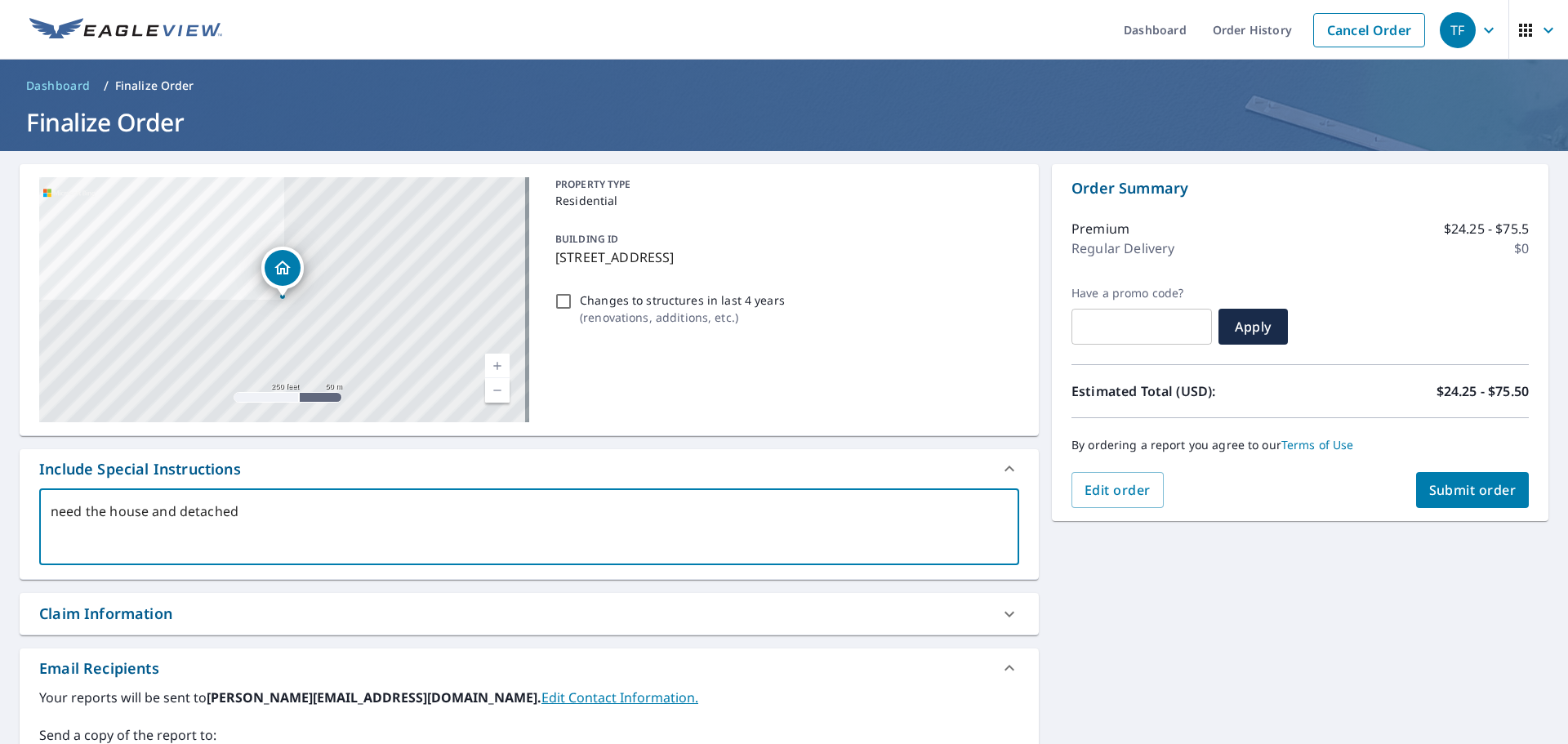
type textarea "x"
checkbox input "true"
type textarea "need the house and detached"
type textarea "x"
checkbox input "true"
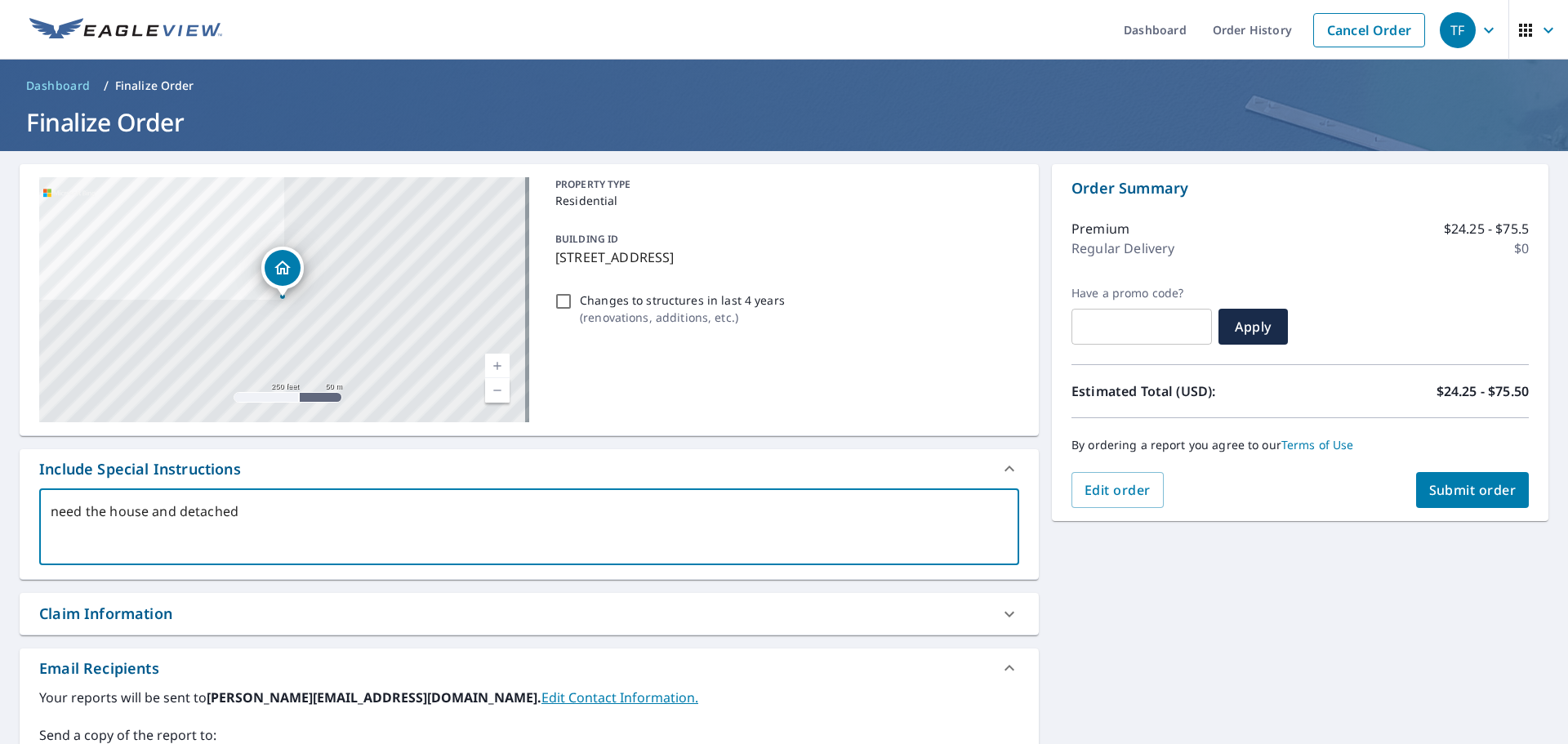
type textarea "need the house and detached c"
type textarea "x"
checkbox input "true"
type textarea "need the house and detached ca"
type textarea "x"
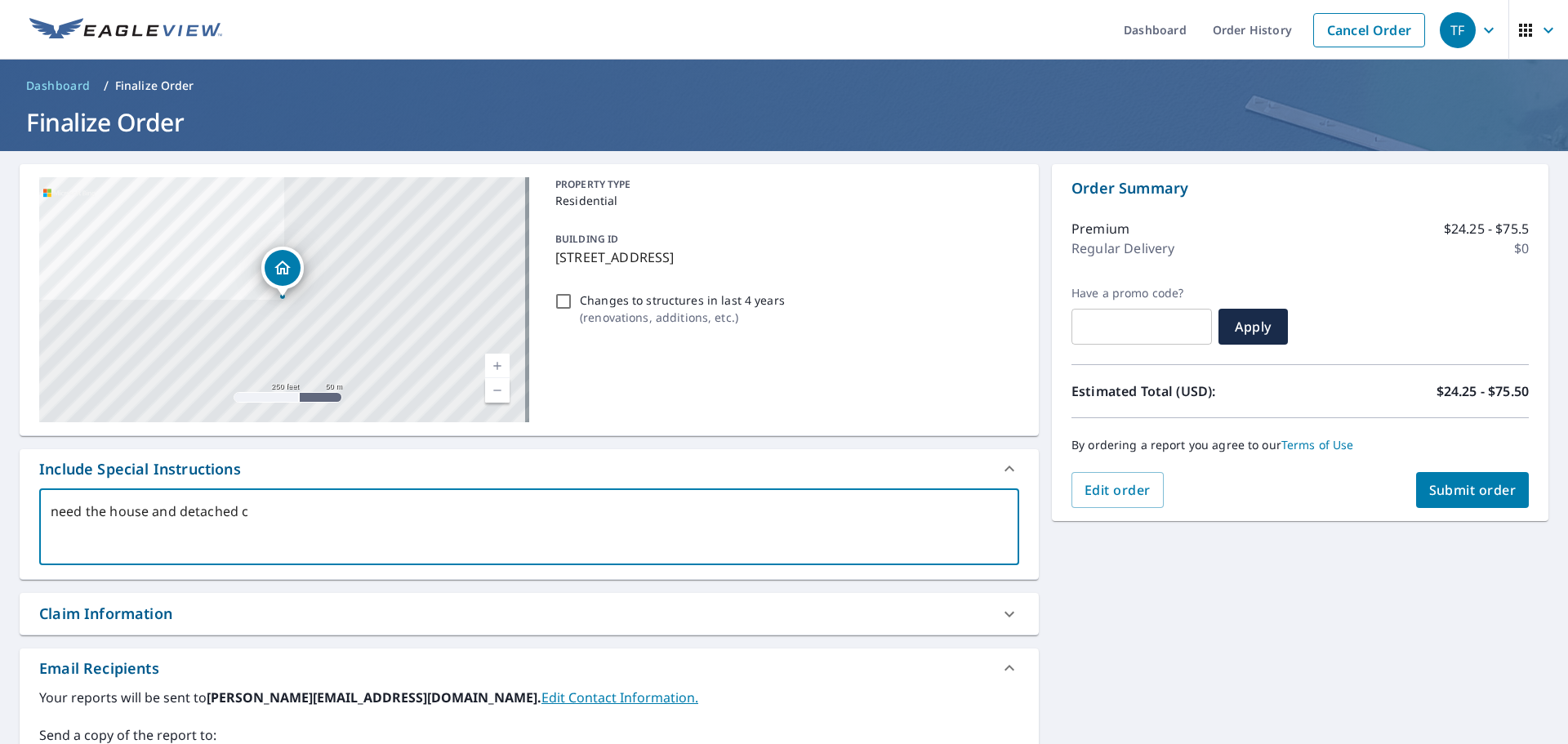
checkbox input "true"
type textarea "need the house and detached car"
type textarea "x"
checkbox input "true"
type textarea "need the house and detached carp"
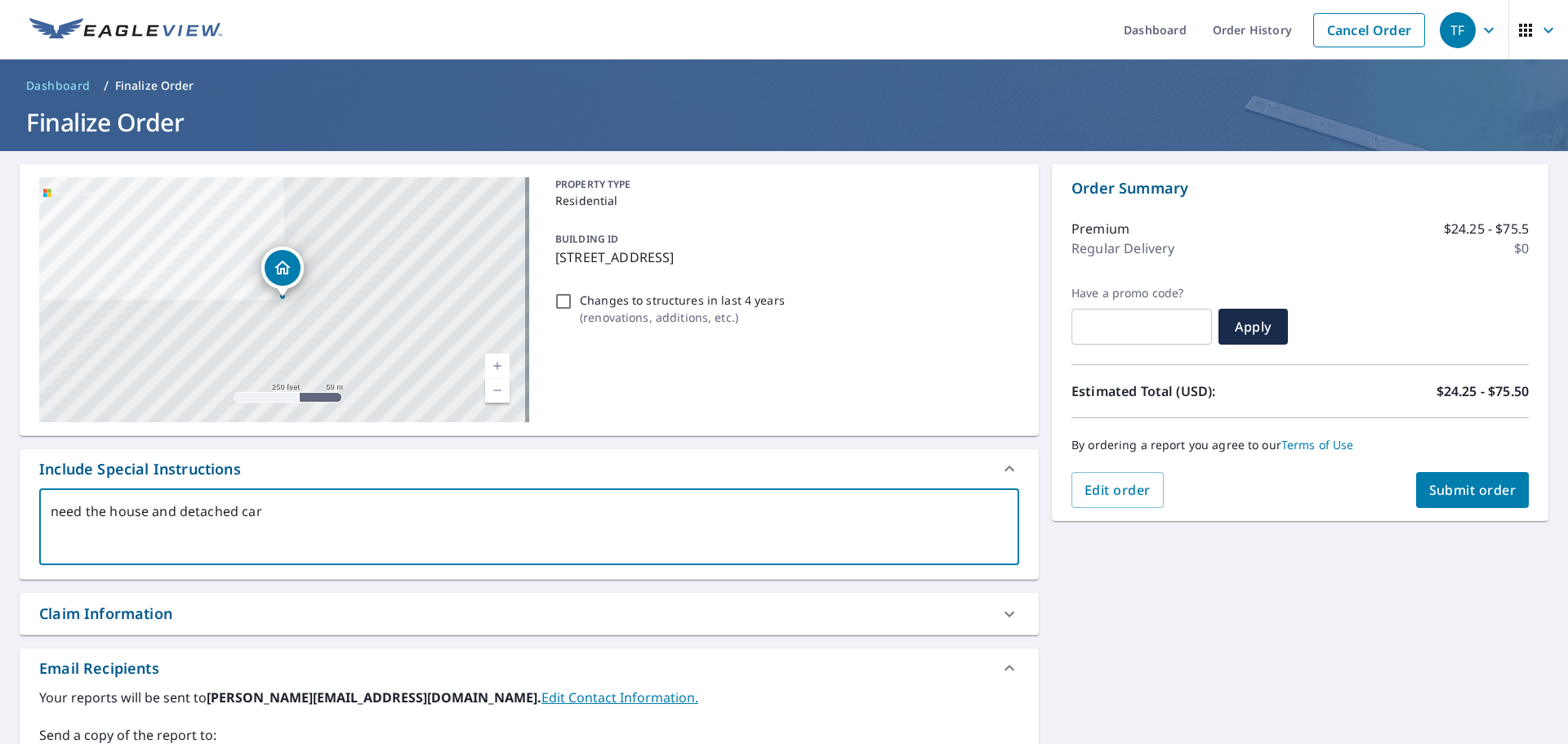
type textarea "x"
checkbox input "true"
type textarea "need the house and detached carpo"
type textarea "x"
checkbox input "true"
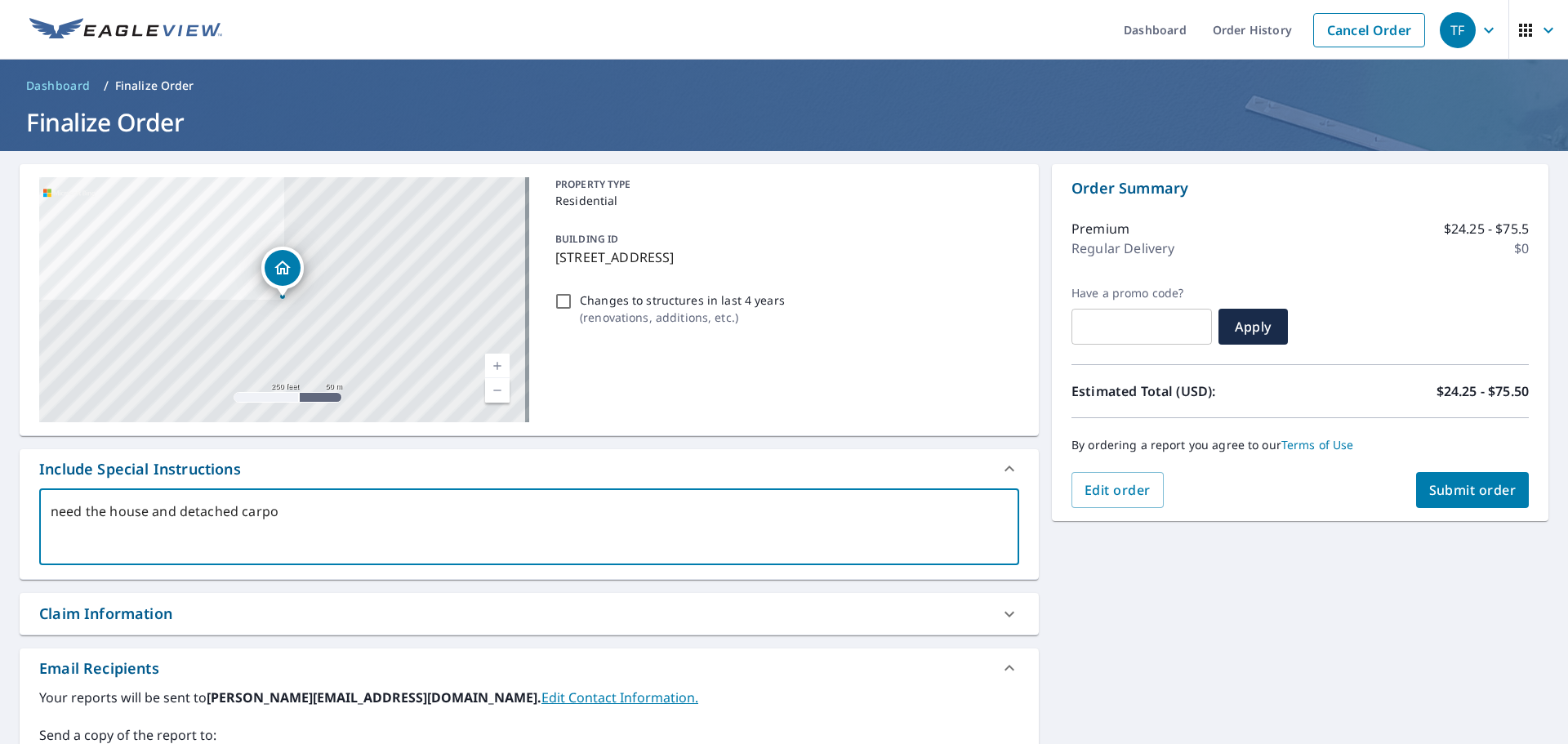
type textarea "need the house and detached carpot"
type textarea "x"
checkbox input "true"
type textarea "need the house and detached carpo"
type textarea "x"
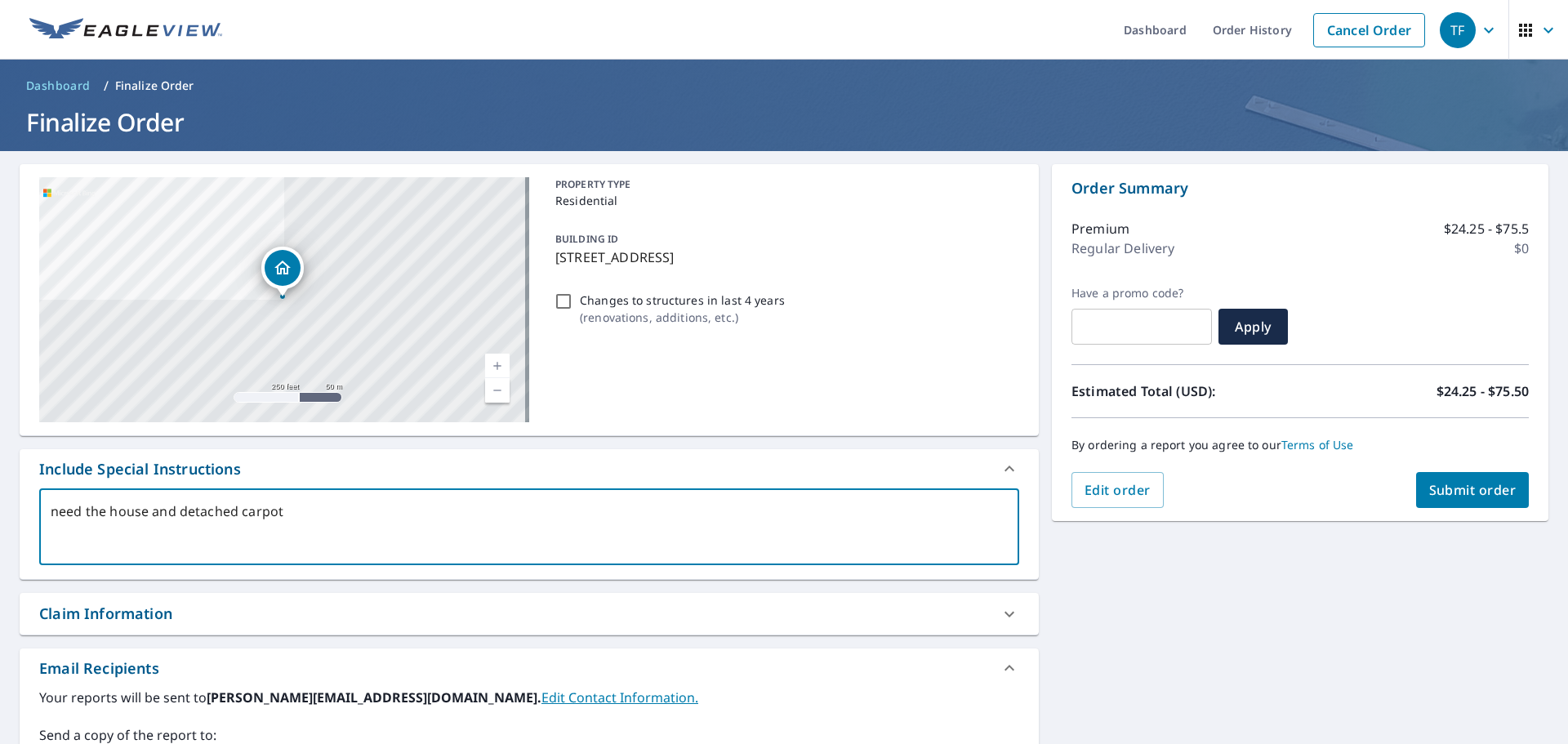
checkbox input "true"
type textarea "need the house and detached carpor"
type textarea "x"
checkbox input "true"
type textarea "need the house and detached carport"
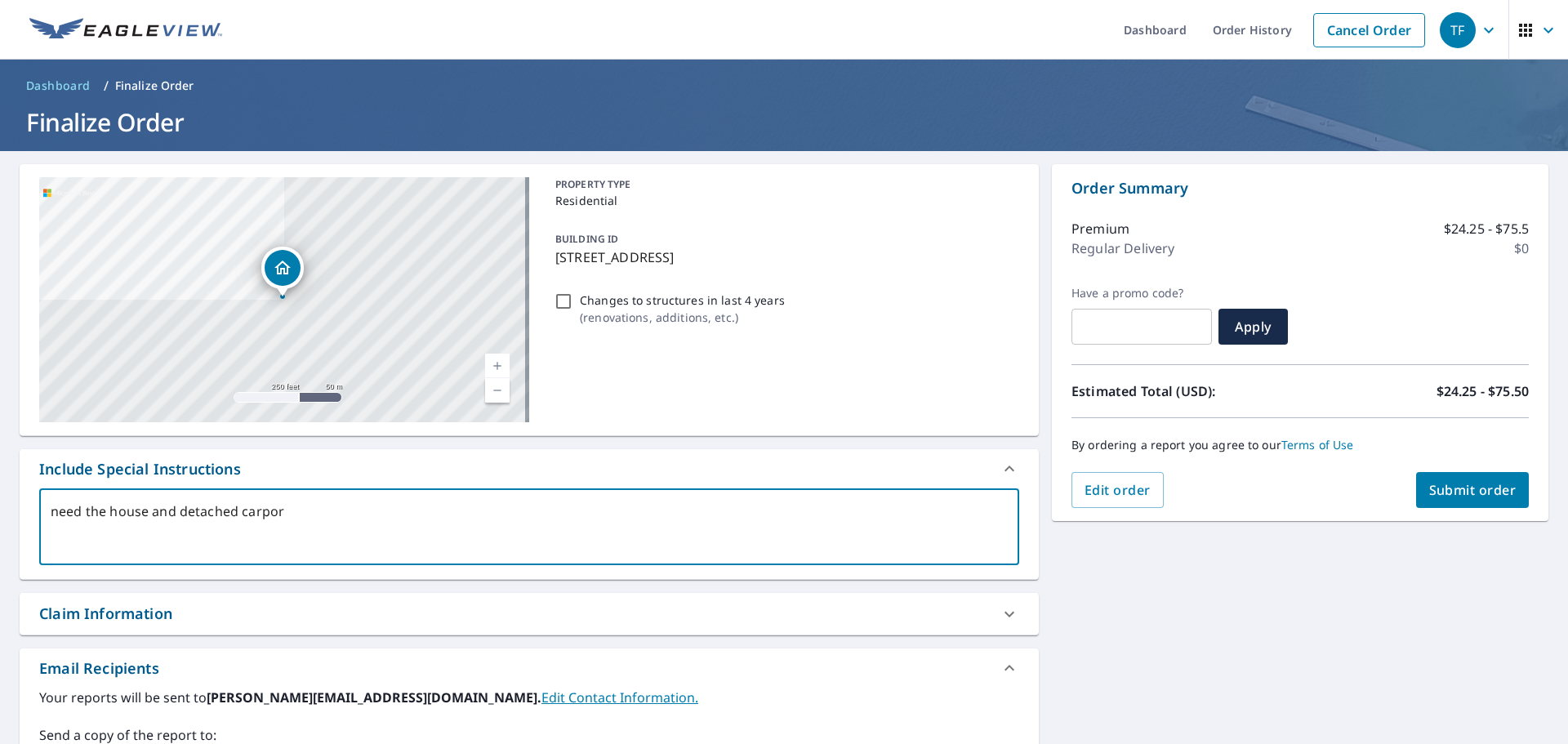
type textarea "x"
checkbox input "true"
type textarea "need the house and detached carport"
click at [1448, 491] on span "Submit order" at bounding box center [1472, 490] width 88 height 18
type textarea "x"
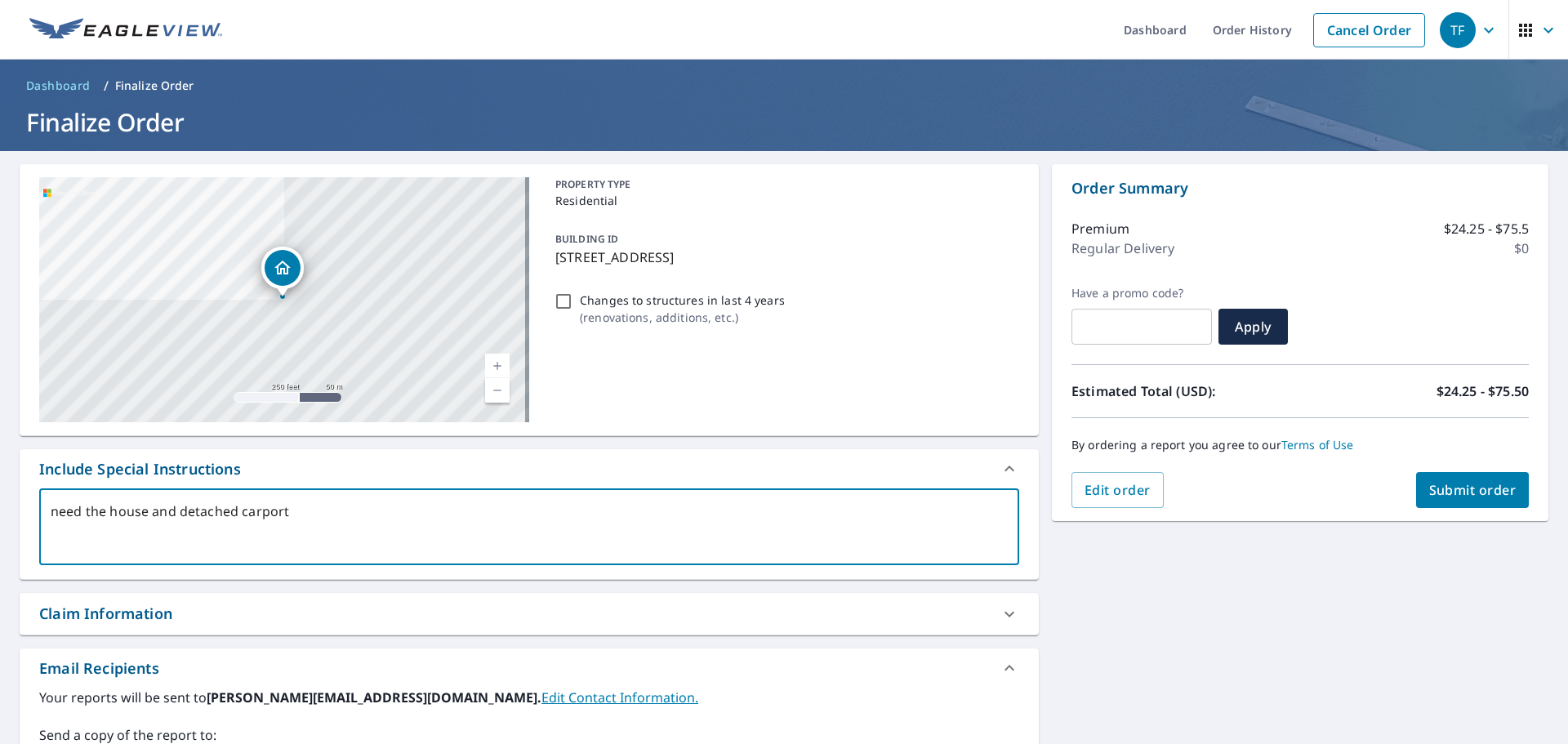
checkbox input "true"
